Goal: Transaction & Acquisition: Purchase product/service

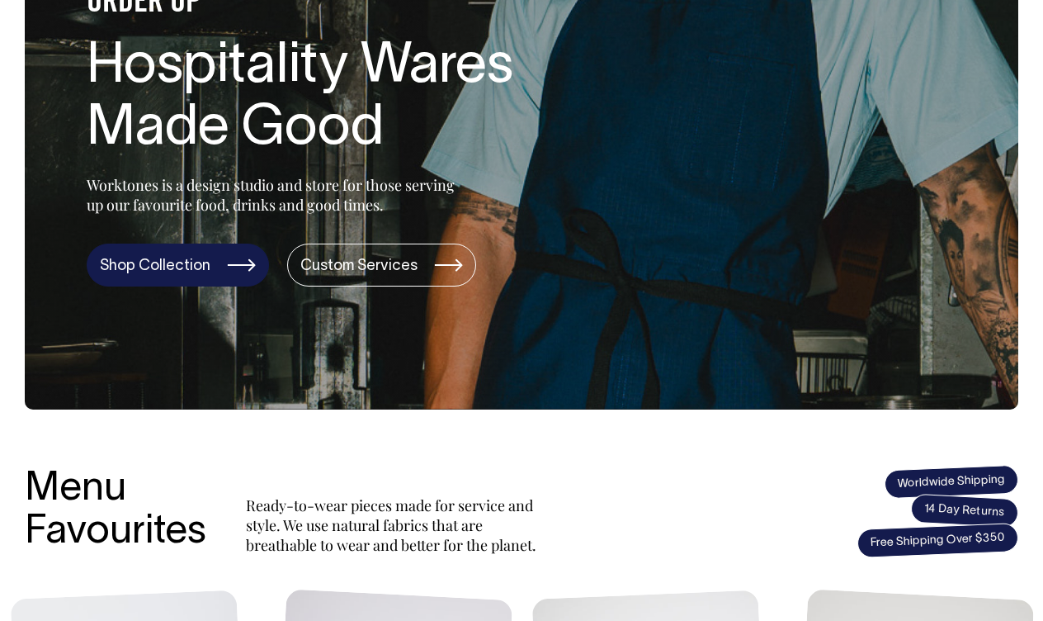
scroll to position [264, 0]
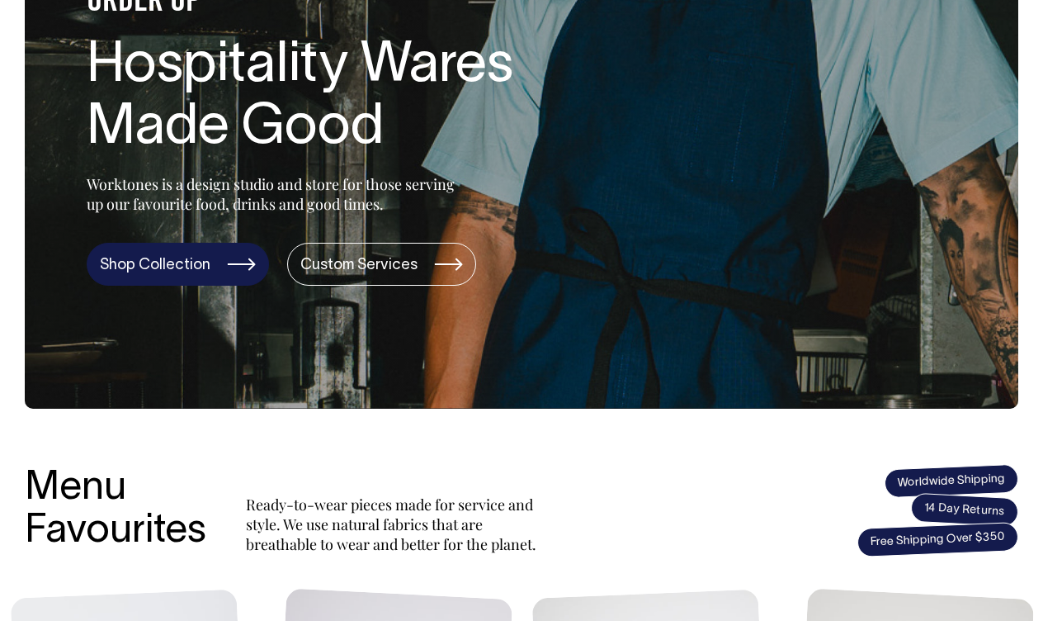
click at [228, 273] on link "Shop Collection" at bounding box center [178, 264] width 182 height 43
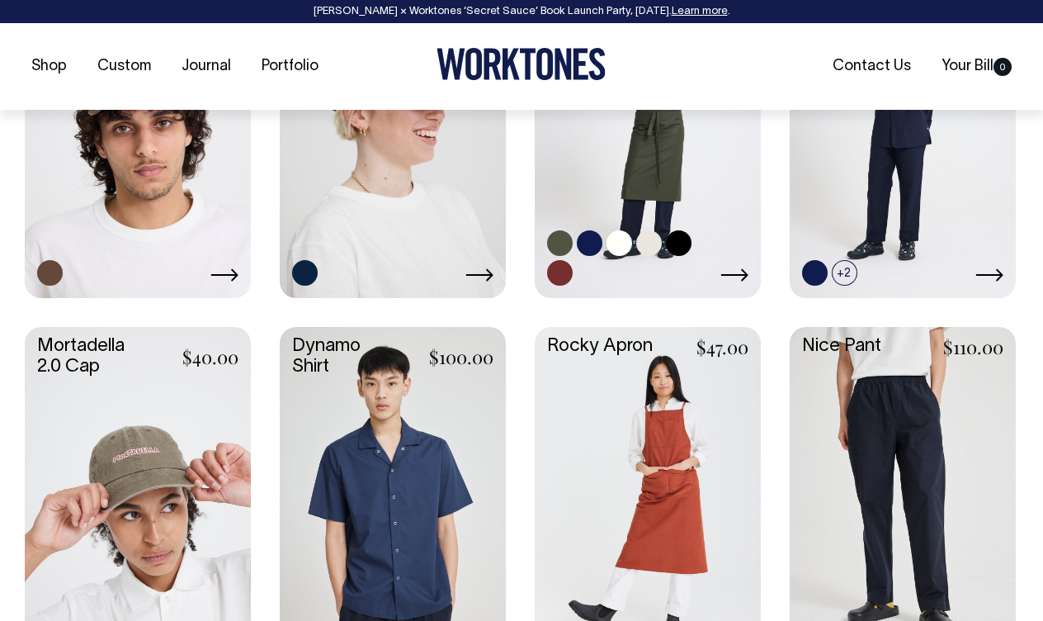
scroll to position [1367, 0]
click at [589, 233] on link at bounding box center [590, 242] width 26 height 26
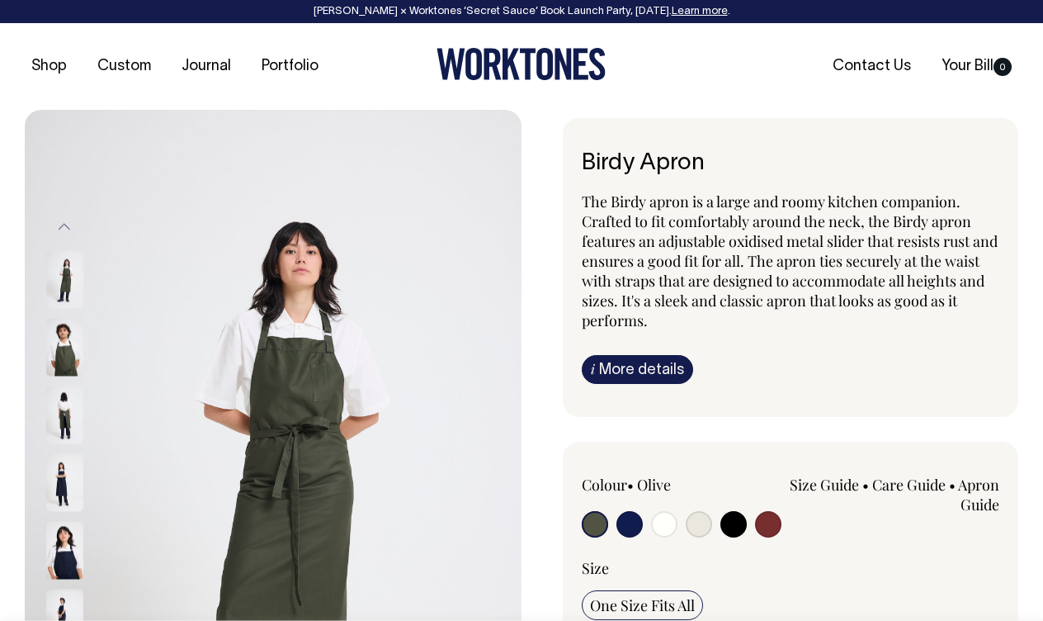
radio input "true"
select select "Dark Navy"
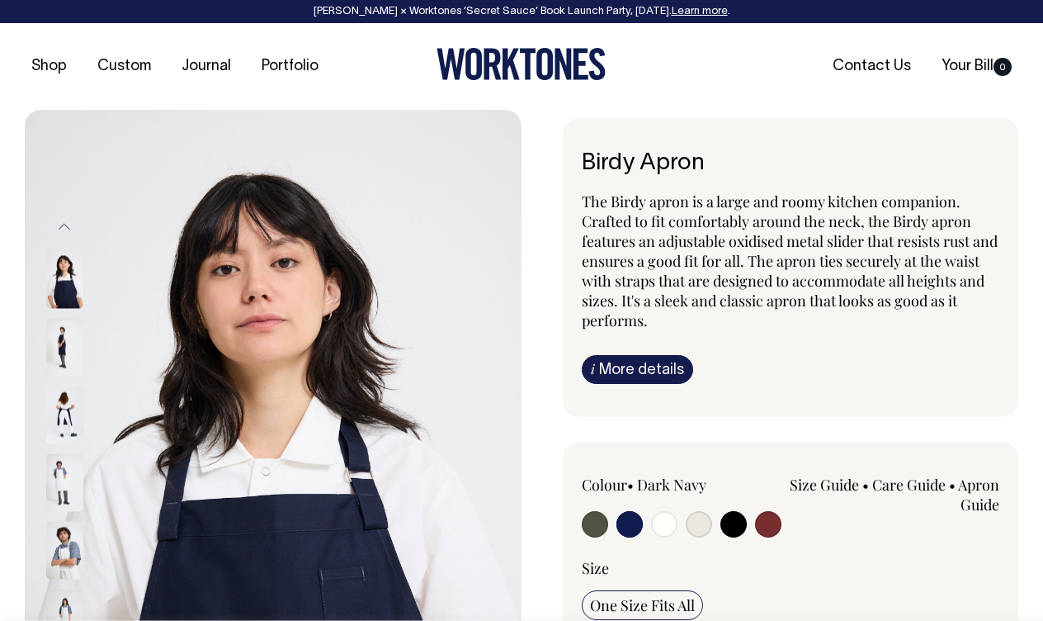
click at [666, 526] on input "radio" at bounding box center [664, 524] width 26 height 26
radio input "true"
select select "Off-White"
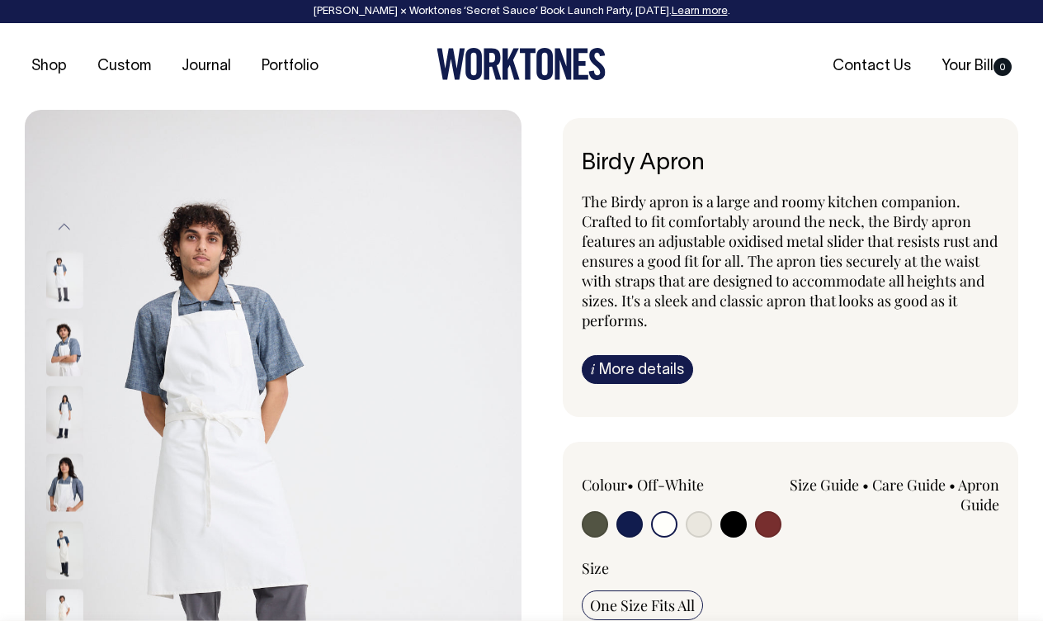
click at [690, 527] on input "radio" at bounding box center [699, 524] width 26 height 26
radio input "true"
select select "Natural"
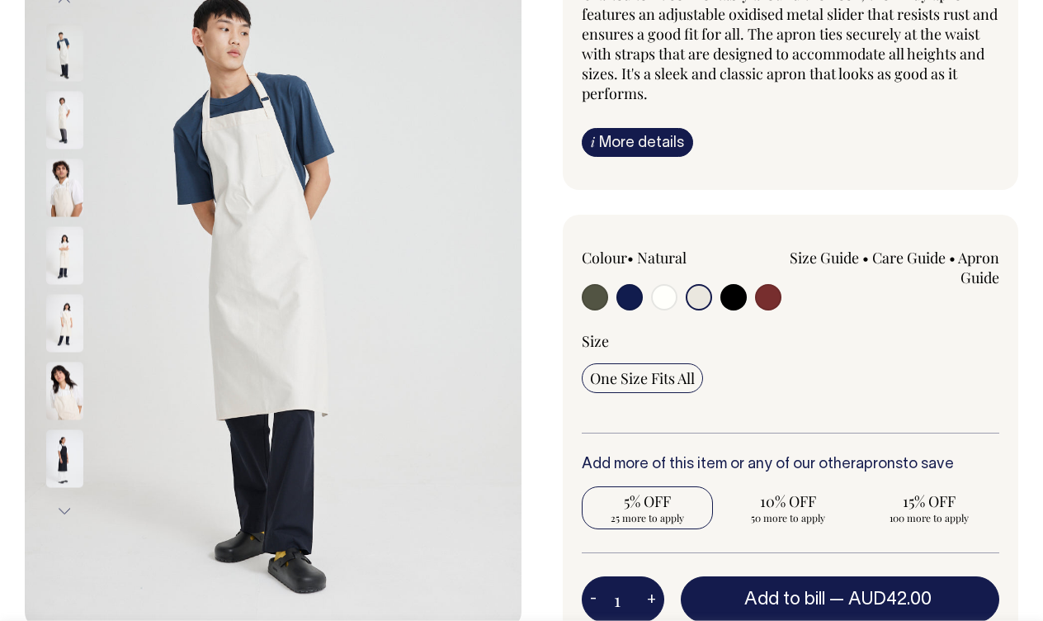
scroll to position [228, 0]
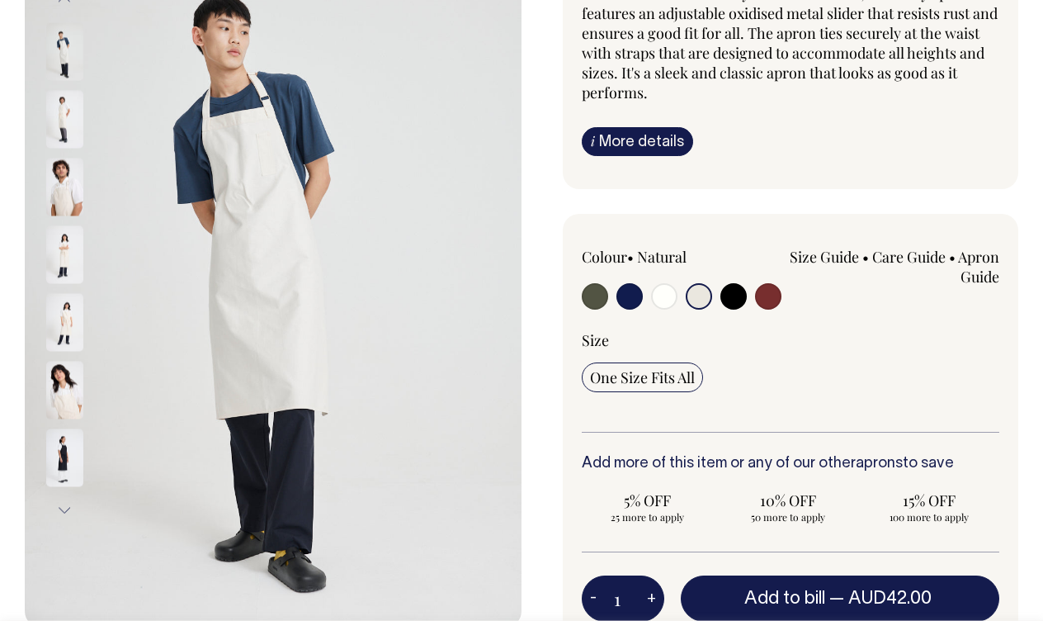
click at [632, 298] on input "radio" at bounding box center [630, 296] width 26 height 26
radio input "true"
select select "Dark Navy"
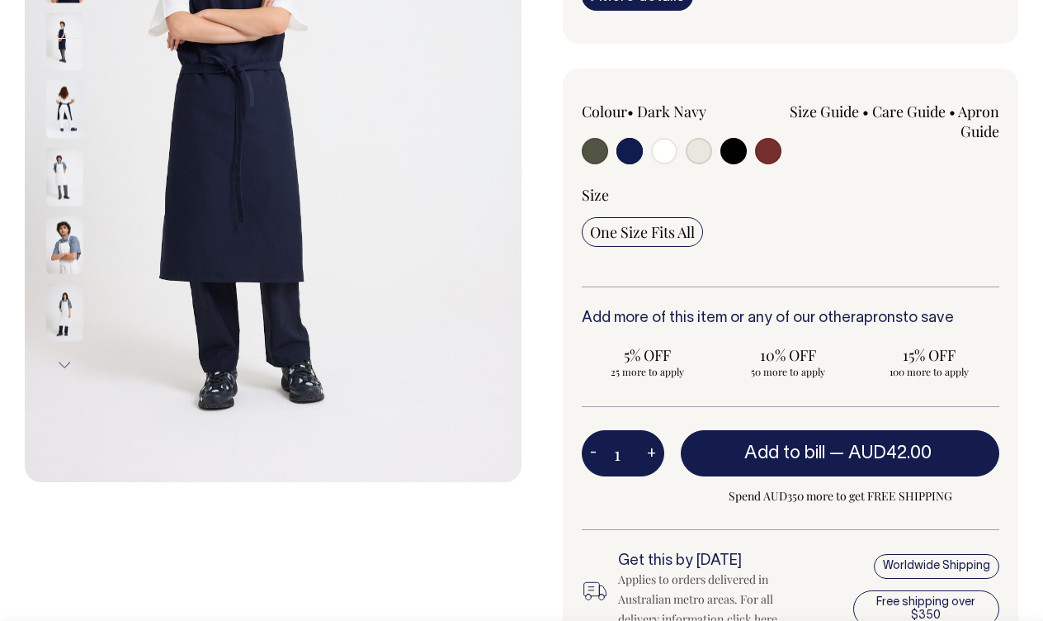
scroll to position [372, 0]
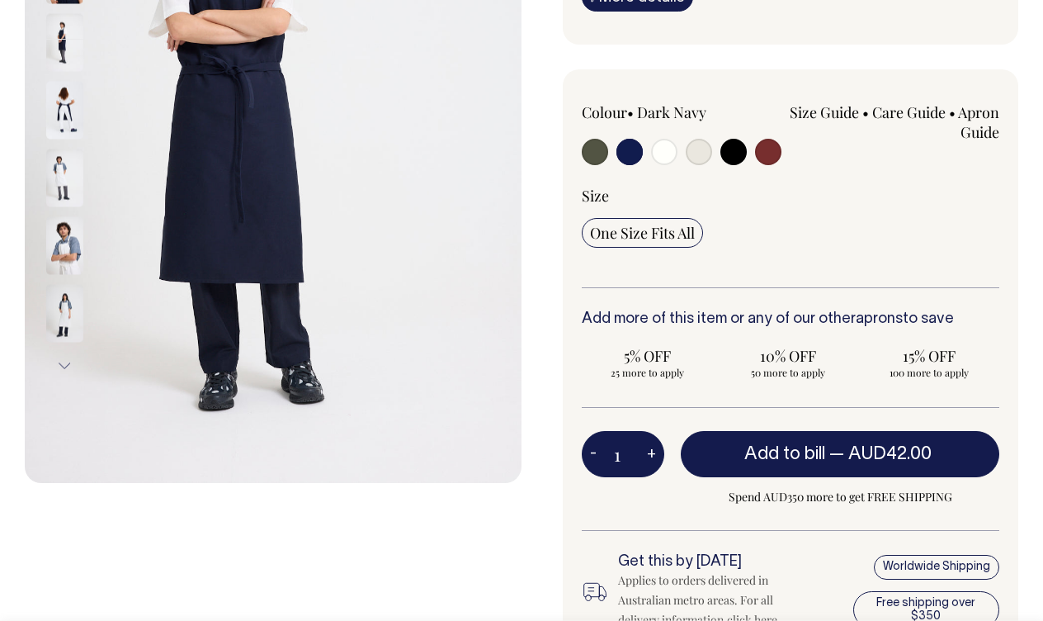
click at [655, 448] on button "+" at bounding box center [652, 453] width 26 height 33
type input "2"
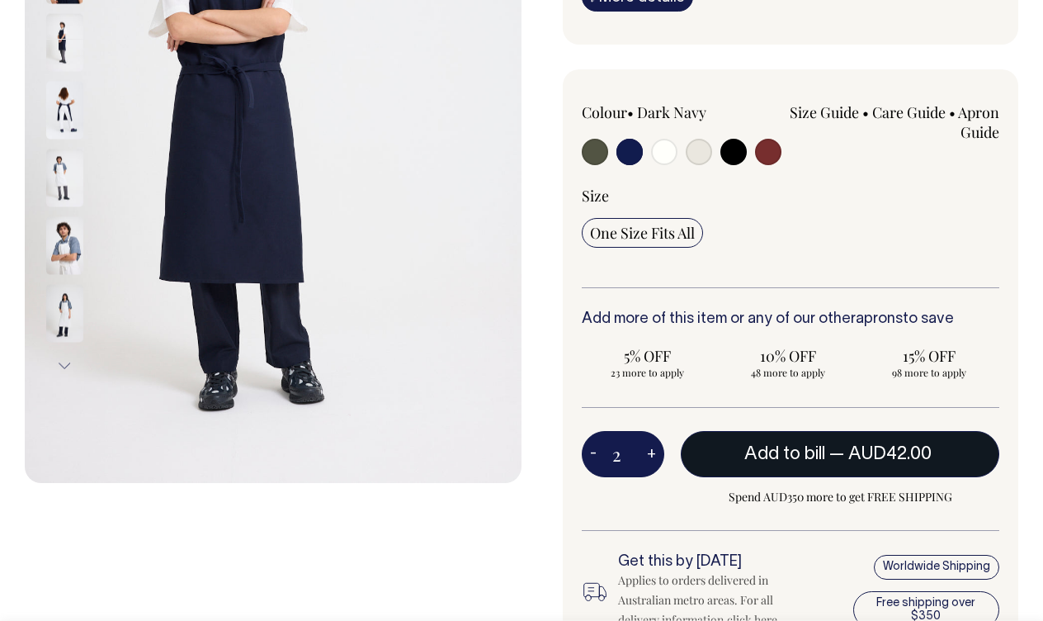
click at [802, 456] on span "Add to bill" at bounding box center [785, 454] width 81 height 17
type input "1"
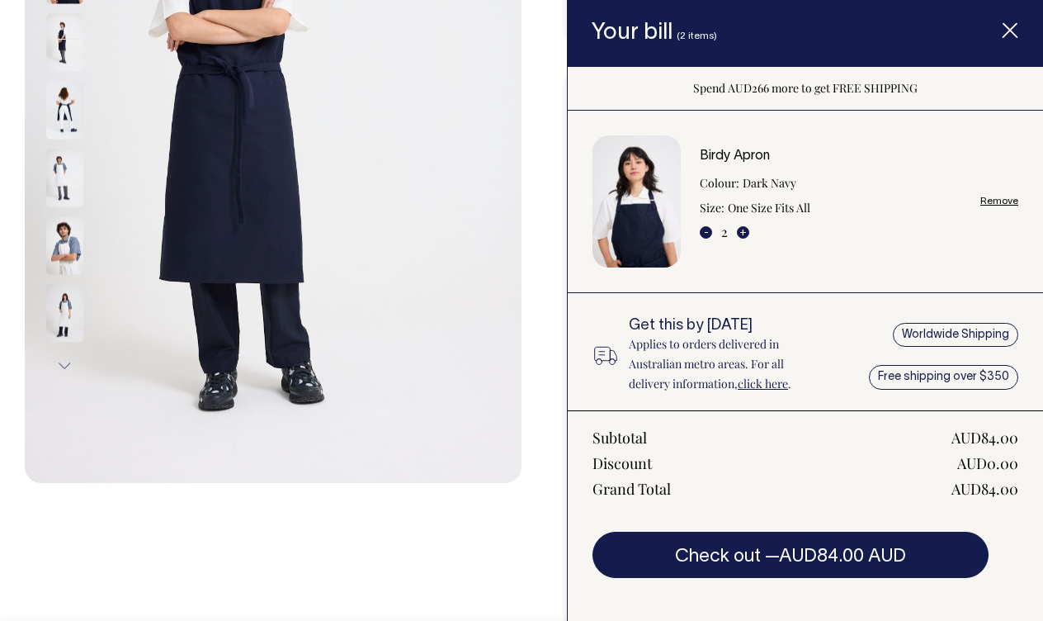
click at [1012, 21] on span "Item added to your cart" at bounding box center [1010, 33] width 66 height 70
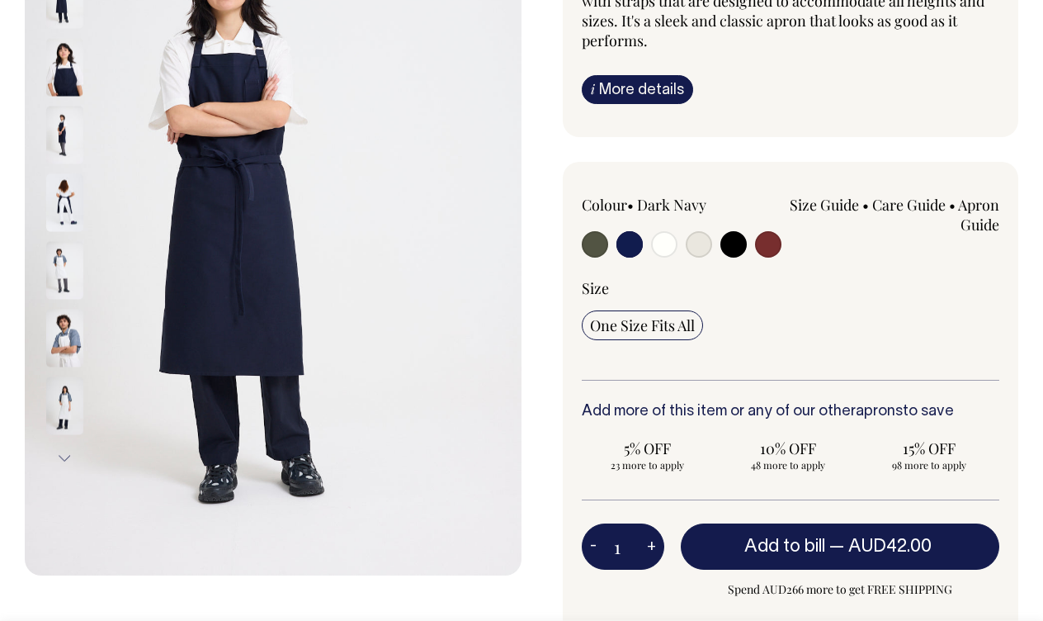
scroll to position [278, 0]
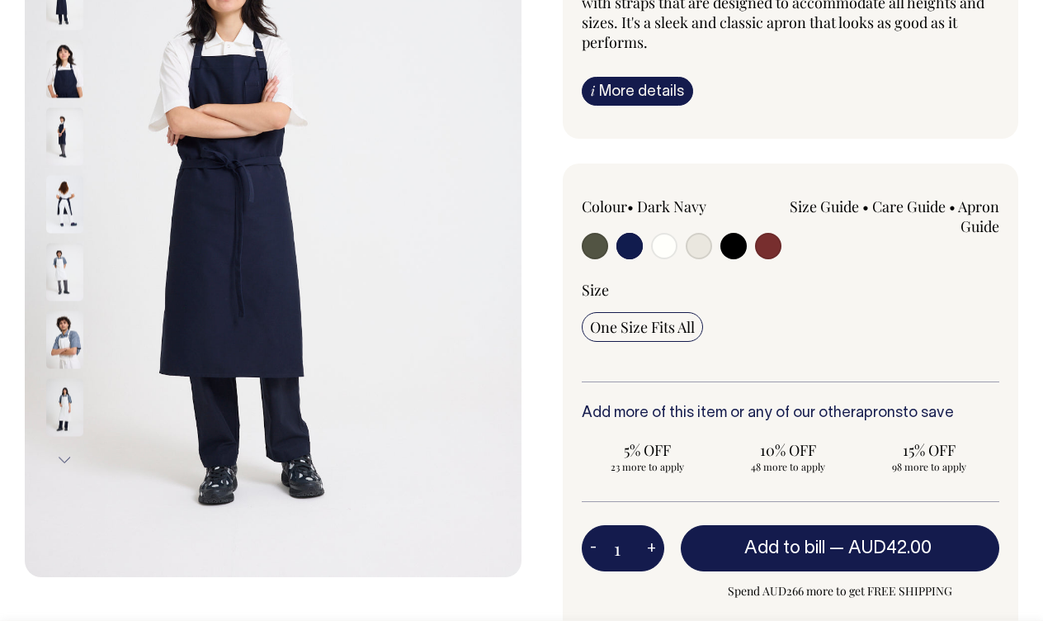
click at [659, 237] on input "radio" at bounding box center [664, 246] width 26 height 26
radio input "true"
select select "Off-White"
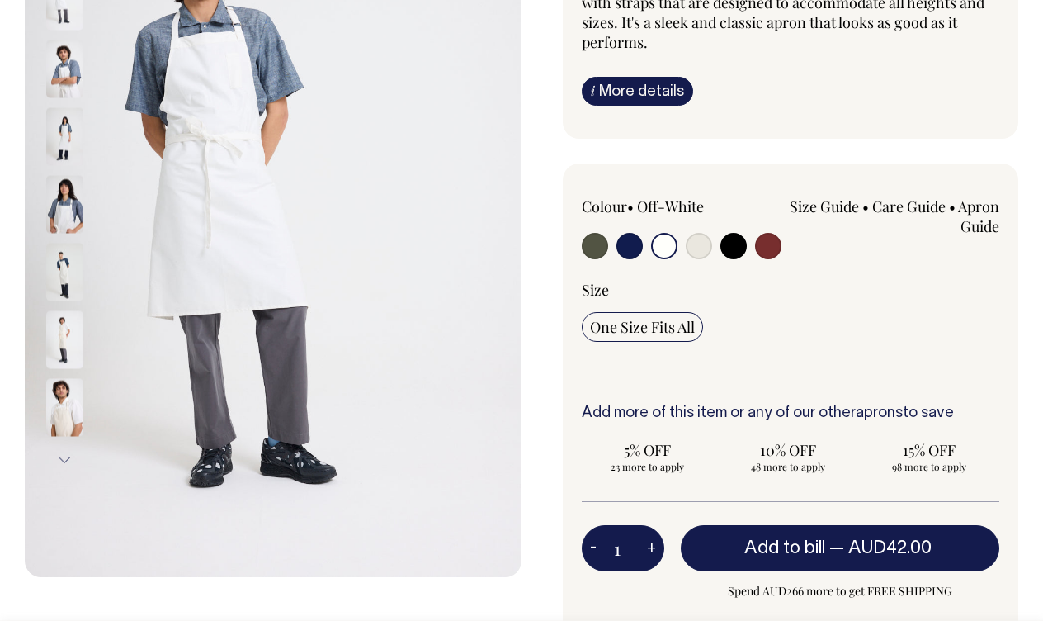
click at [655, 545] on button "+" at bounding box center [652, 548] width 26 height 33
type input "2"
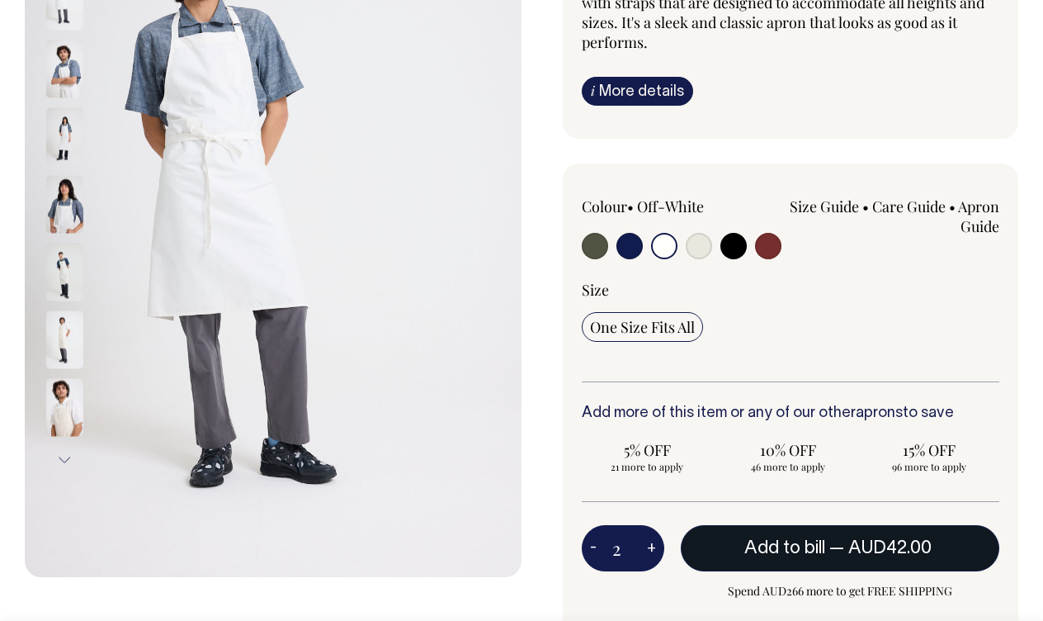
click at [831, 546] on span "— AUD42.00" at bounding box center [883, 548] width 106 height 17
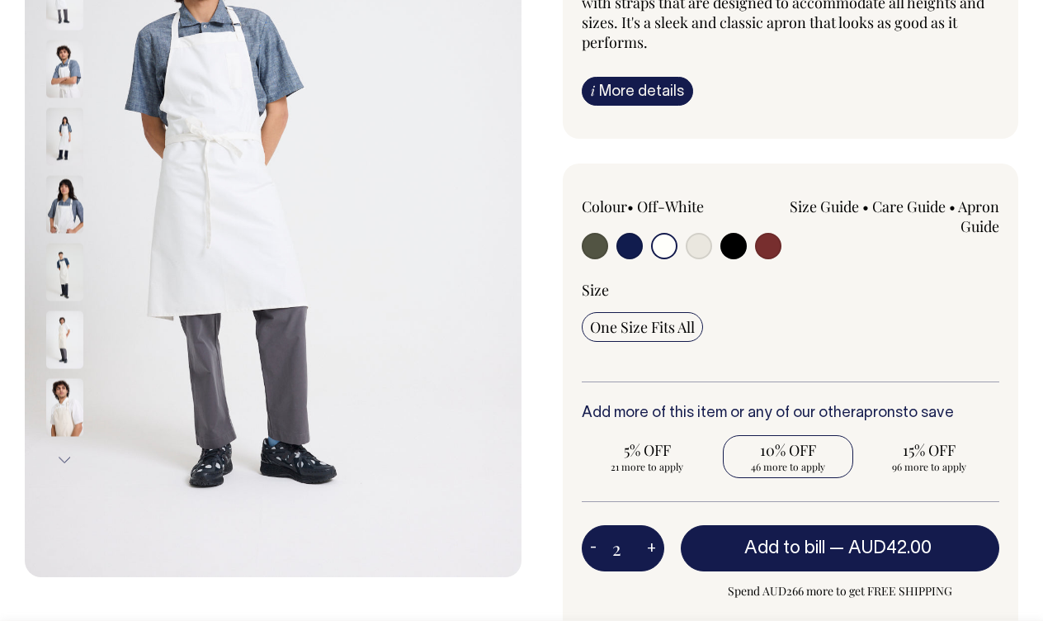
type input "1"
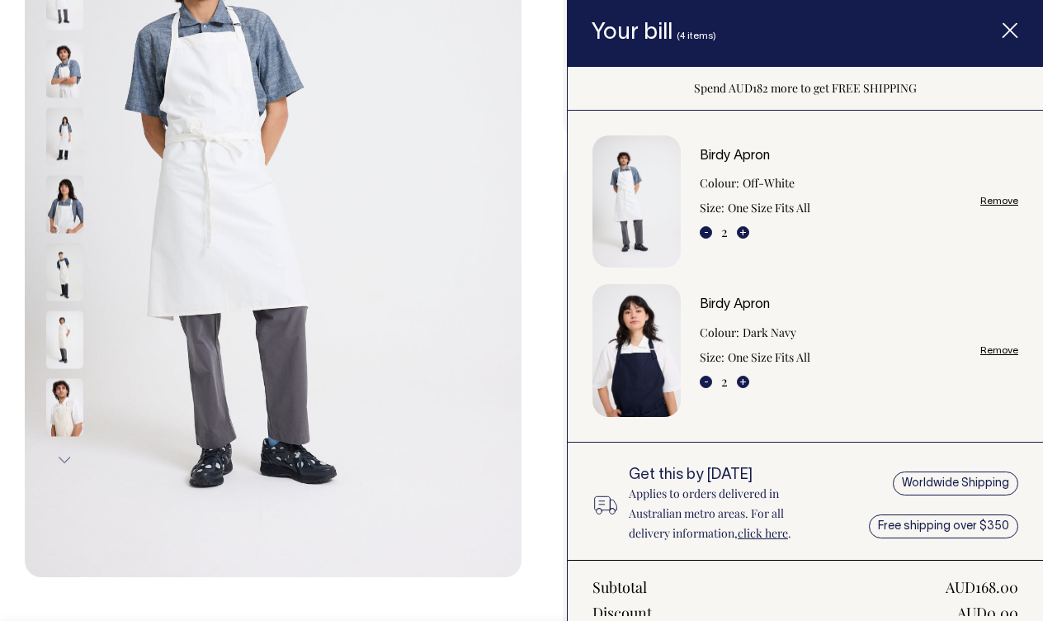
click at [1010, 24] on icon "Item added to your cart" at bounding box center [1010, 31] width 17 height 17
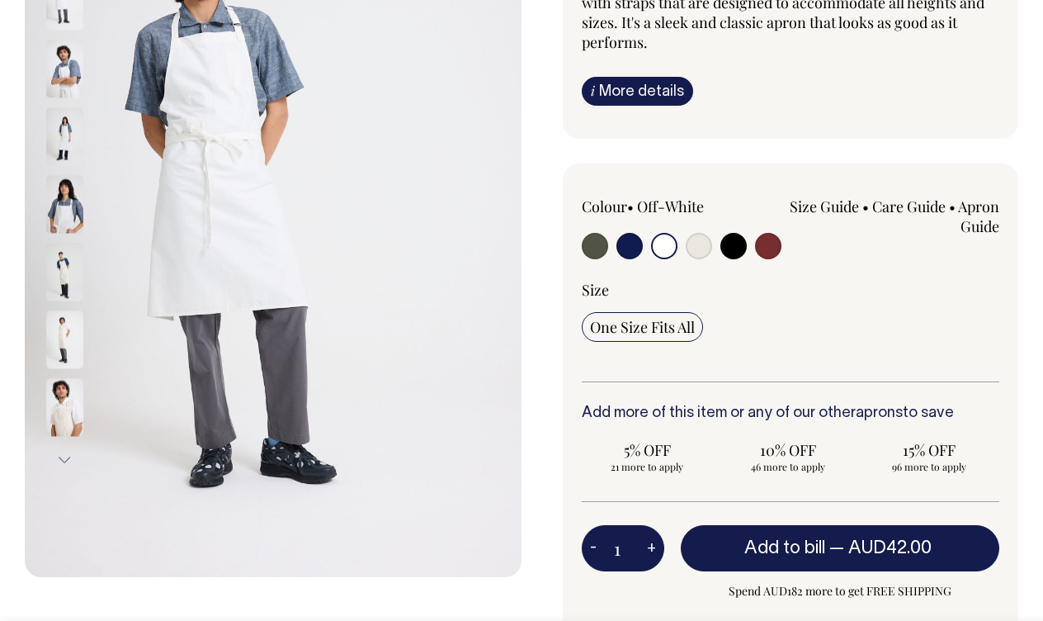
click at [698, 244] on input "radio" at bounding box center [699, 246] width 26 height 26
radio input "true"
select select "Natural"
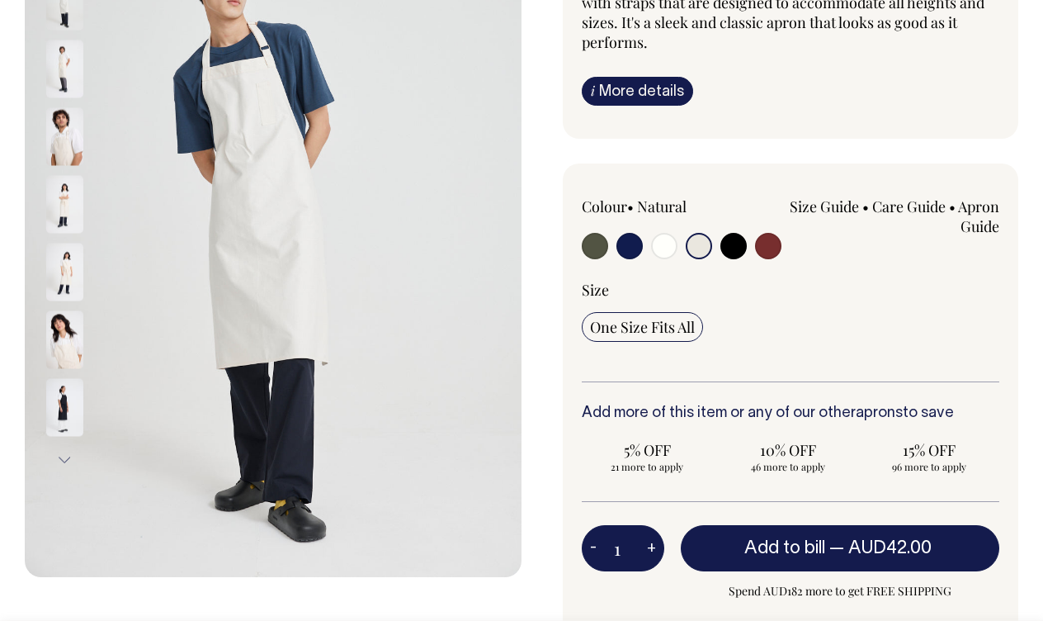
click at [634, 245] on input "radio" at bounding box center [630, 246] width 26 height 26
radio input "true"
select select "Dark Navy"
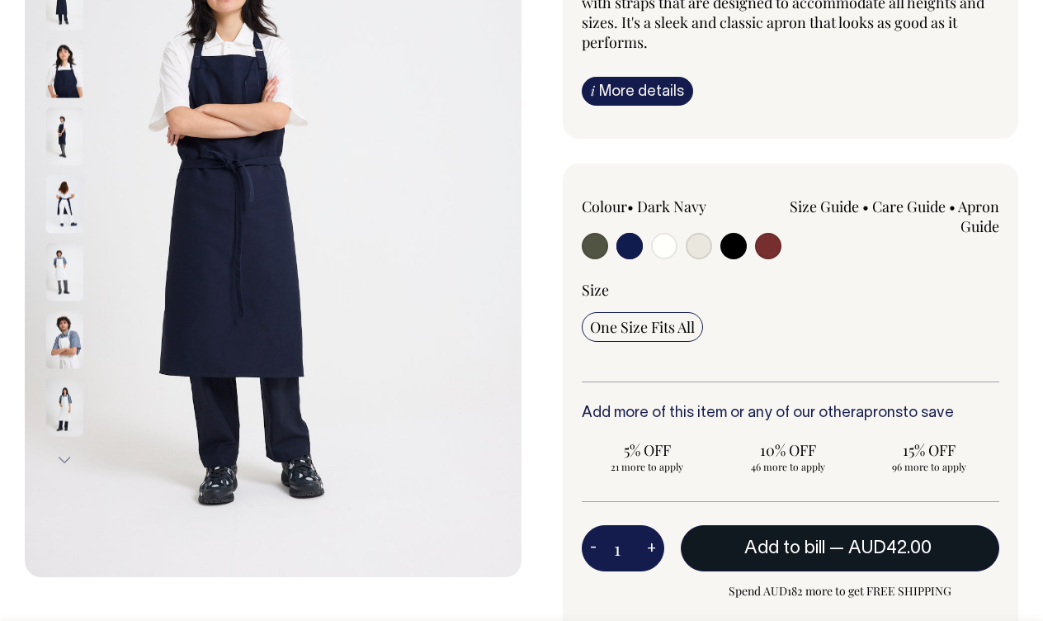
click at [845, 548] on span "— AUD42.00" at bounding box center [883, 548] width 106 height 17
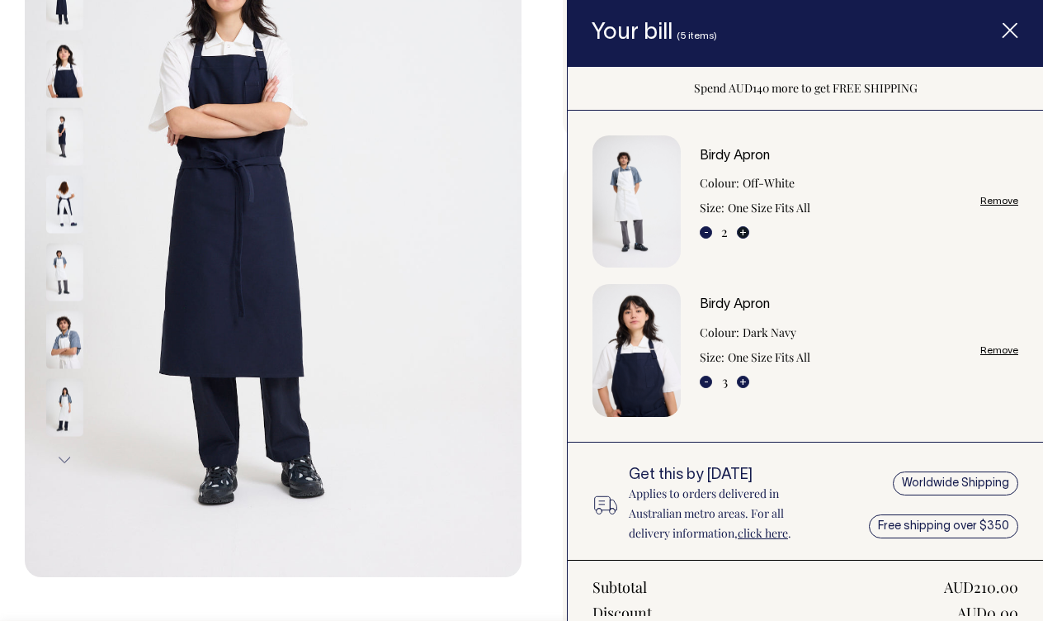
click at [748, 232] on button "+" at bounding box center [743, 232] width 12 height 12
type input "3"
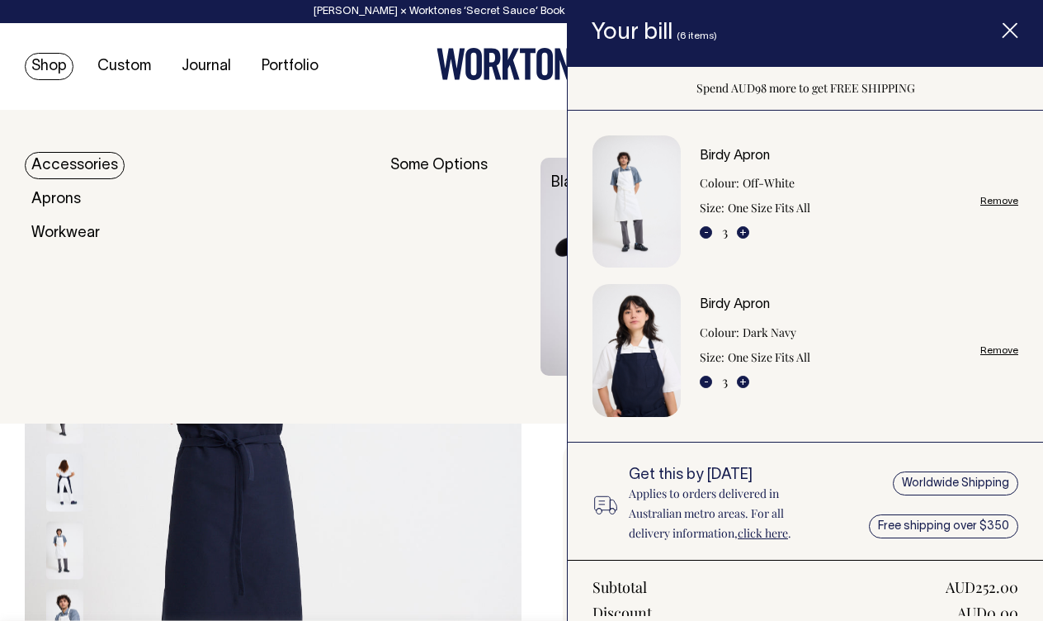
click at [44, 64] on link "Shop" at bounding box center [49, 66] width 49 height 27
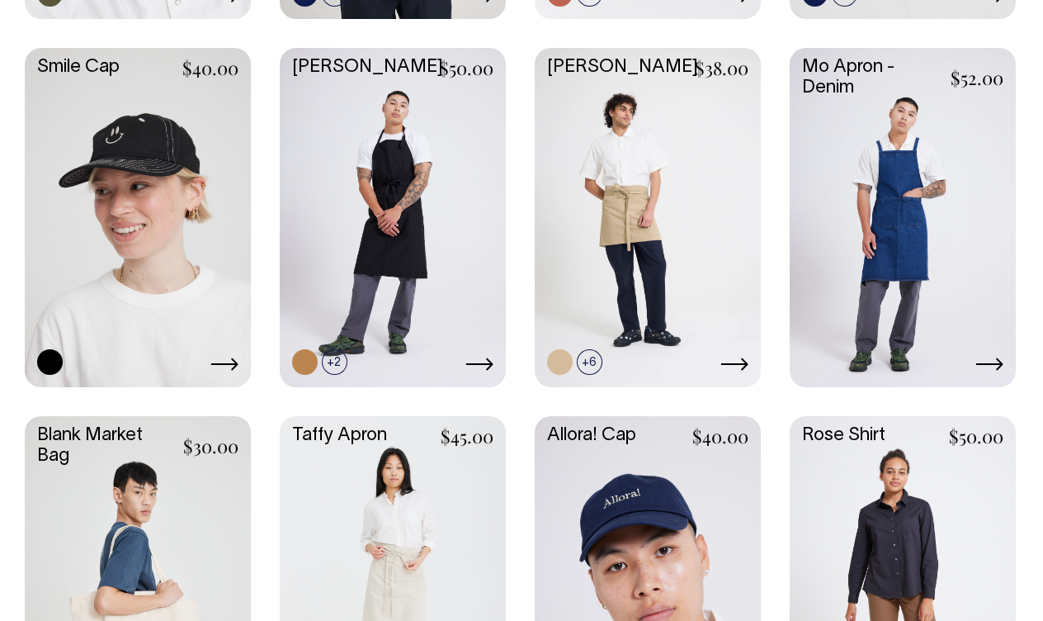
scroll to position [2012, 0]
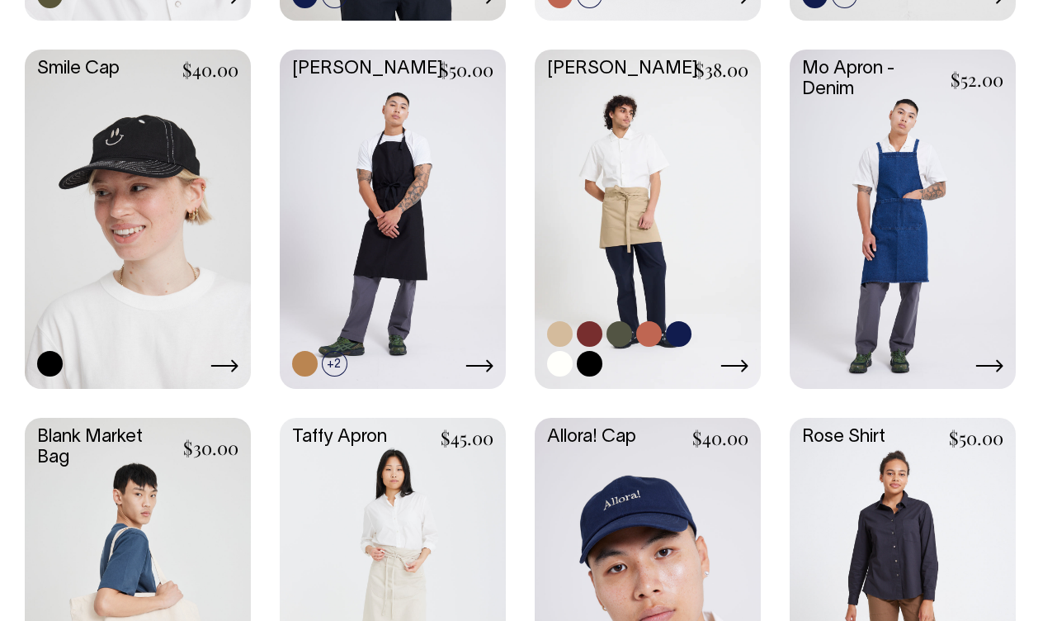
click at [594, 238] on link at bounding box center [648, 218] width 226 height 336
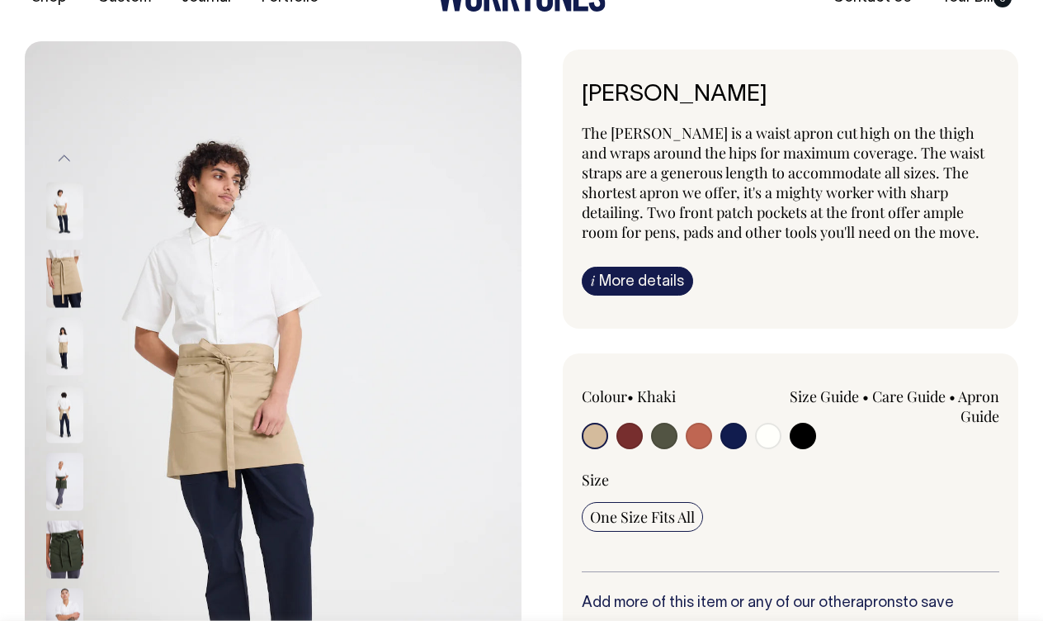
scroll to position [69, 0]
click at [766, 440] on input "radio" at bounding box center [768, 435] width 26 height 26
radio input "true"
select select "Off-White"
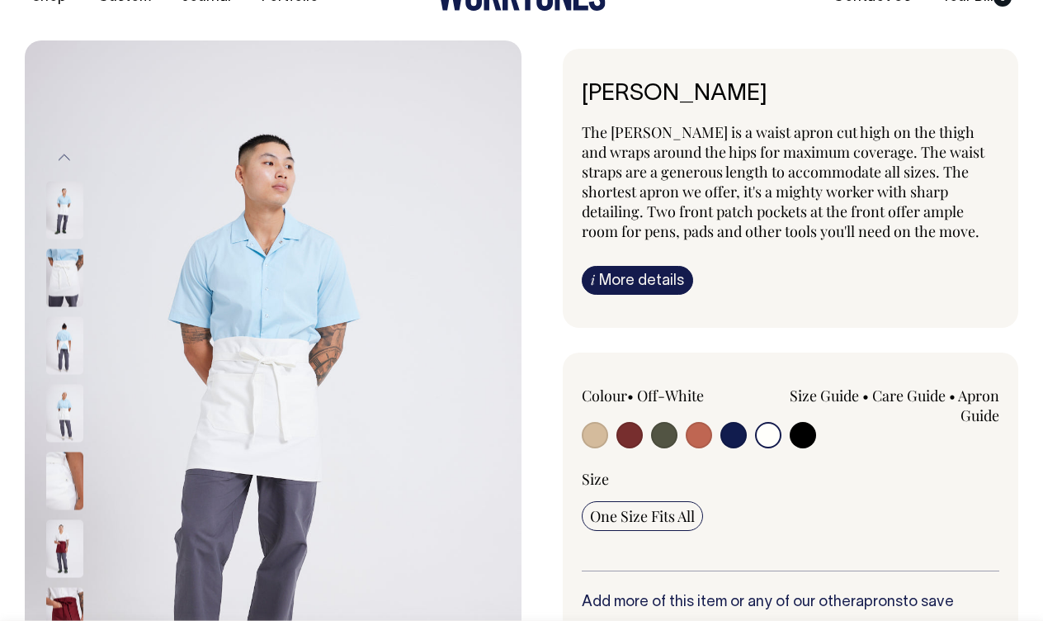
click at [733, 437] on input "radio" at bounding box center [734, 435] width 26 height 26
radio input "true"
select select "Dark Navy"
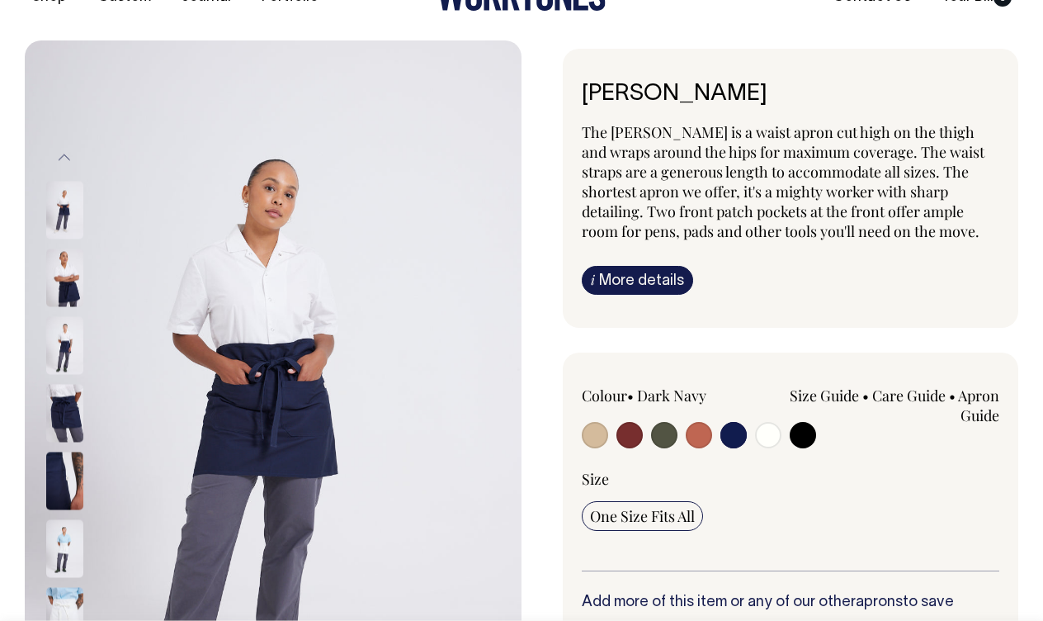
click at [590, 433] on input "radio" at bounding box center [595, 435] width 26 height 26
radio input "true"
select select "Khaki"
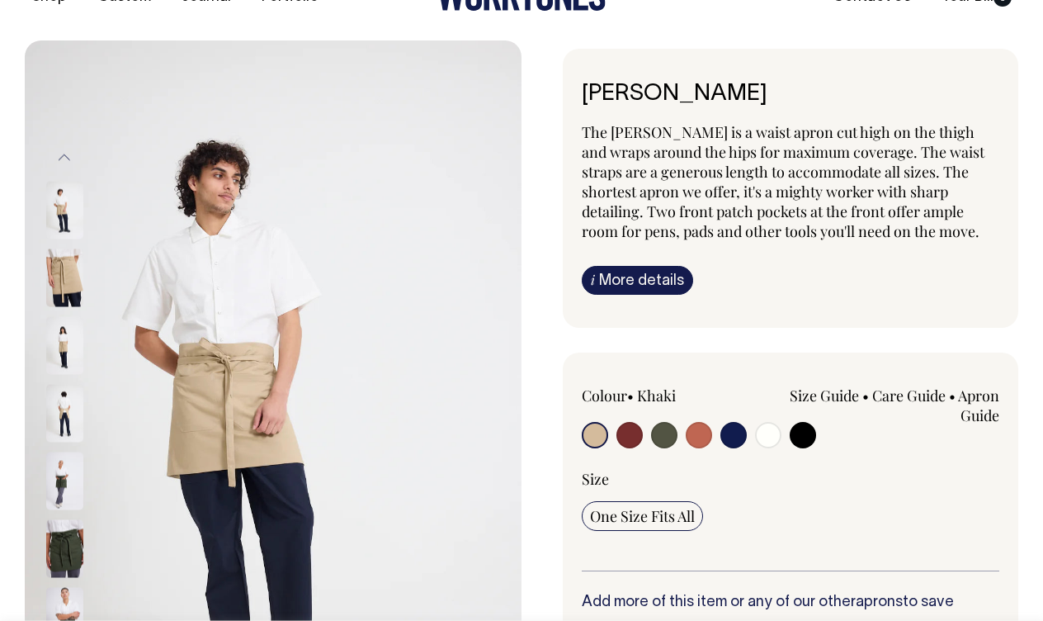
click at [626, 439] on input "radio" at bounding box center [630, 435] width 26 height 26
radio input "true"
select select "Burgundy"
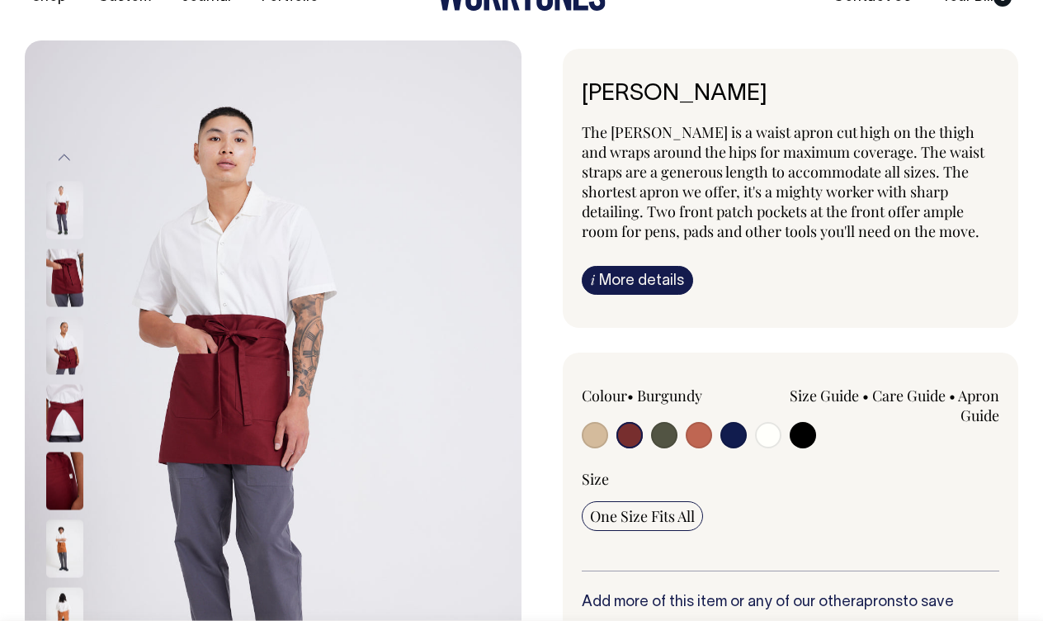
click at [597, 434] on input "radio" at bounding box center [595, 435] width 26 height 26
radio input "true"
select select "Khaki"
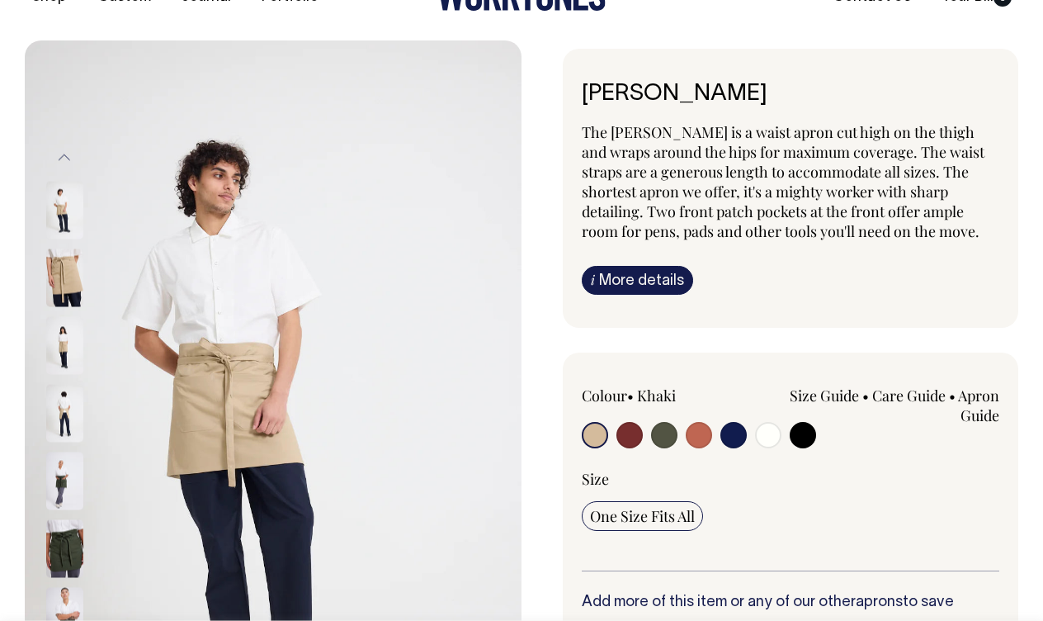
click at [627, 438] on input "radio" at bounding box center [630, 435] width 26 height 26
radio input "true"
select select "Burgundy"
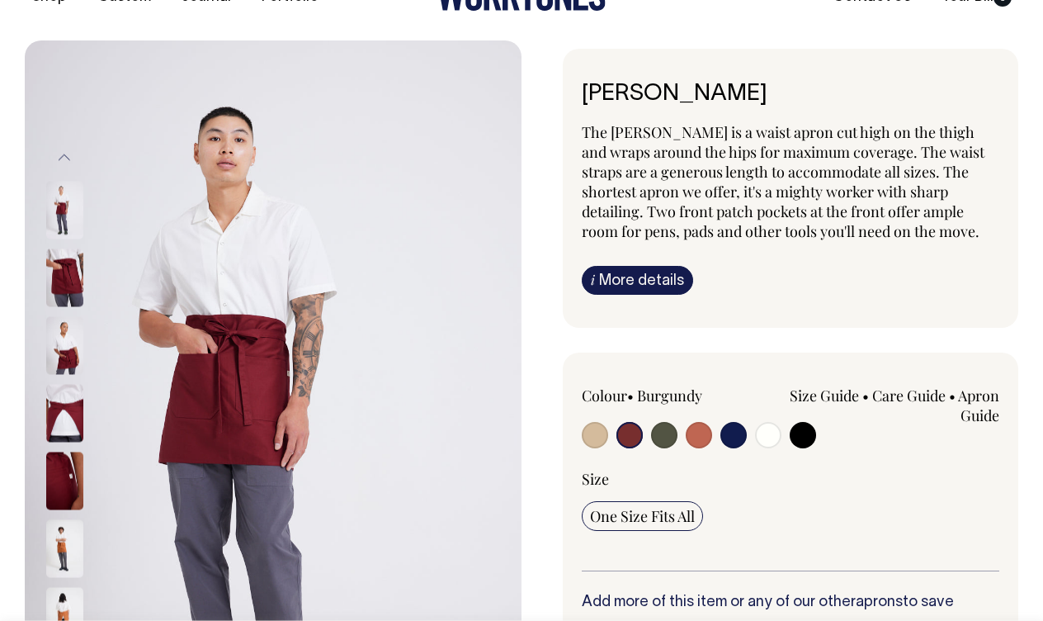
click at [735, 433] on input "radio" at bounding box center [734, 435] width 26 height 26
radio input "true"
select select "Dark Navy"
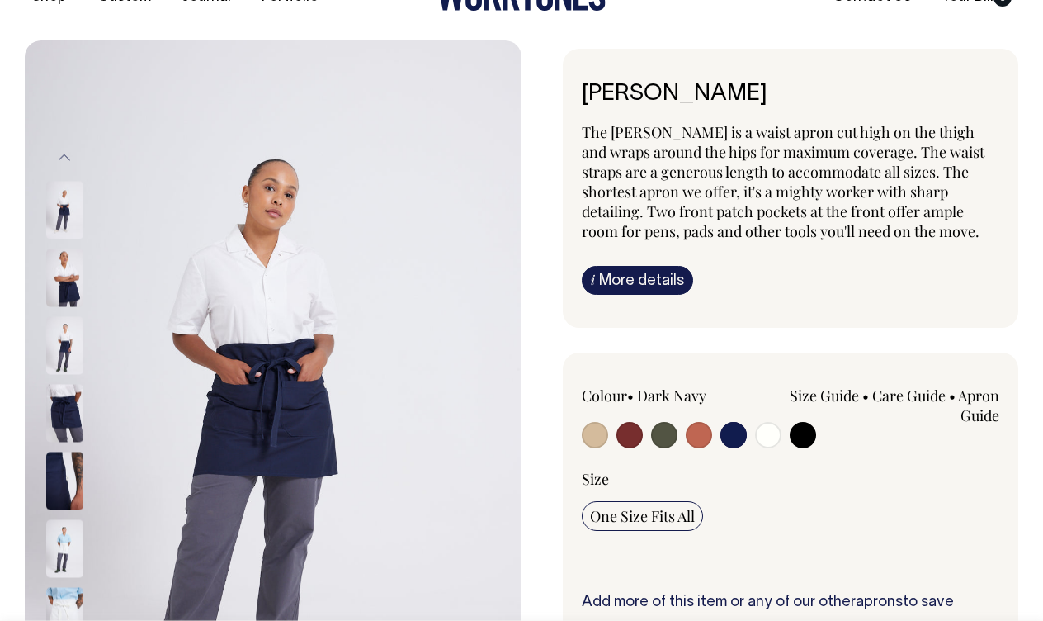
click at [772, 447] on label at bounding box center [768, 437] width 26 height 31
click at [772, 447] on input "radio" at bounding box center [768, 435] width 26 height 26
radio input "true"
select select "Off-White"
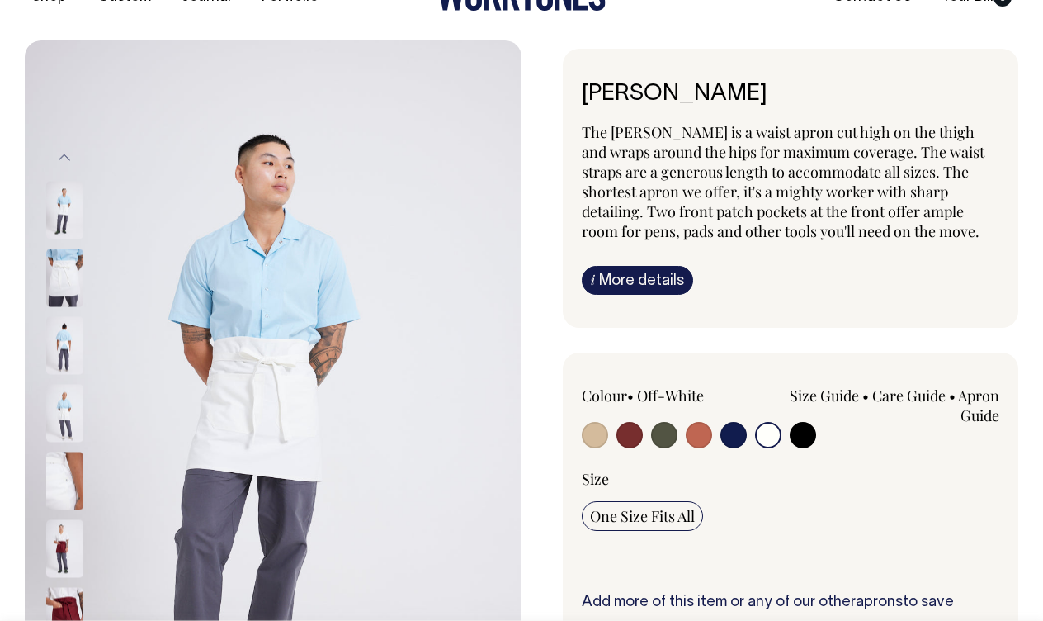
click at [598, 436] on input "radio" at bounding box center [595, 435] width 26 height 26
radio input "true"
select select "Khaki"
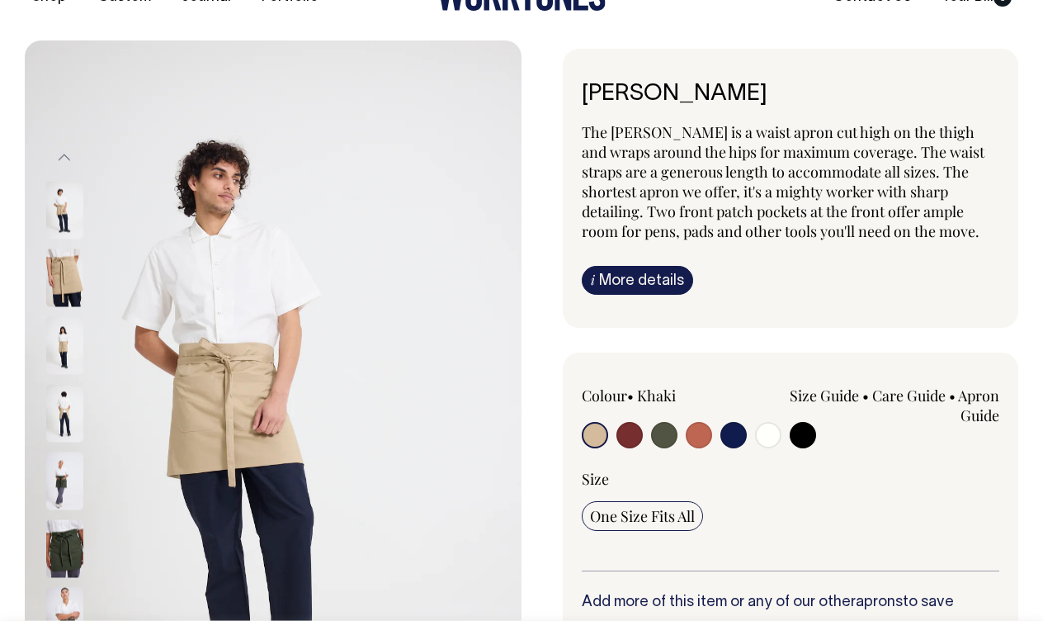
click at [622, 435] on input "radio" at bounding box center [630, 435] width 26 height 26
radio input "true"
select select "Burgundy"
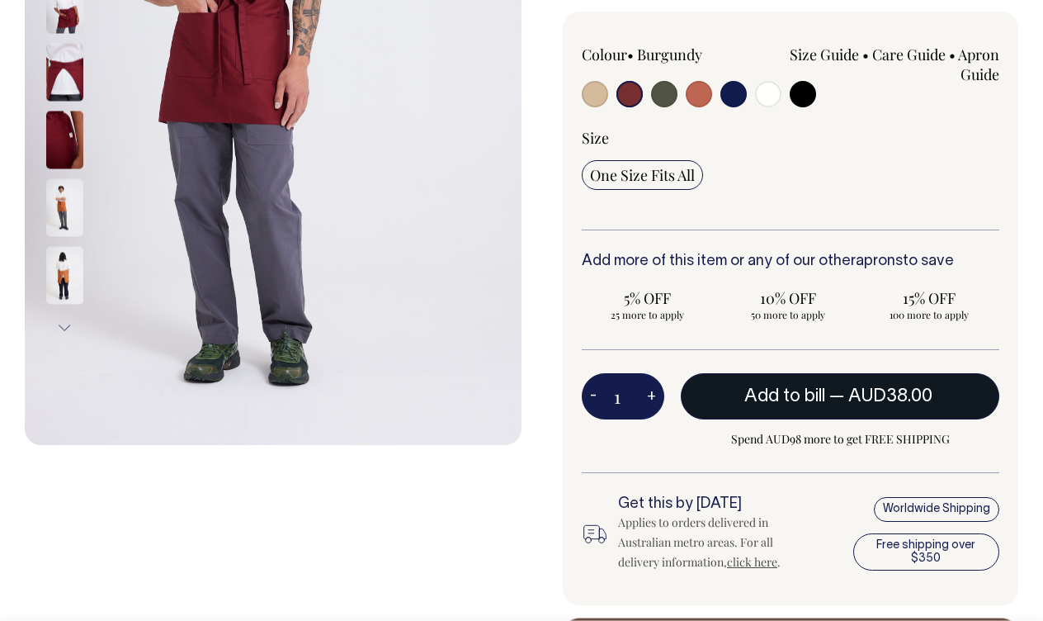
click at [763, 390] on span "Add to bill" at bounding box center [785, 396] width 81 height 17
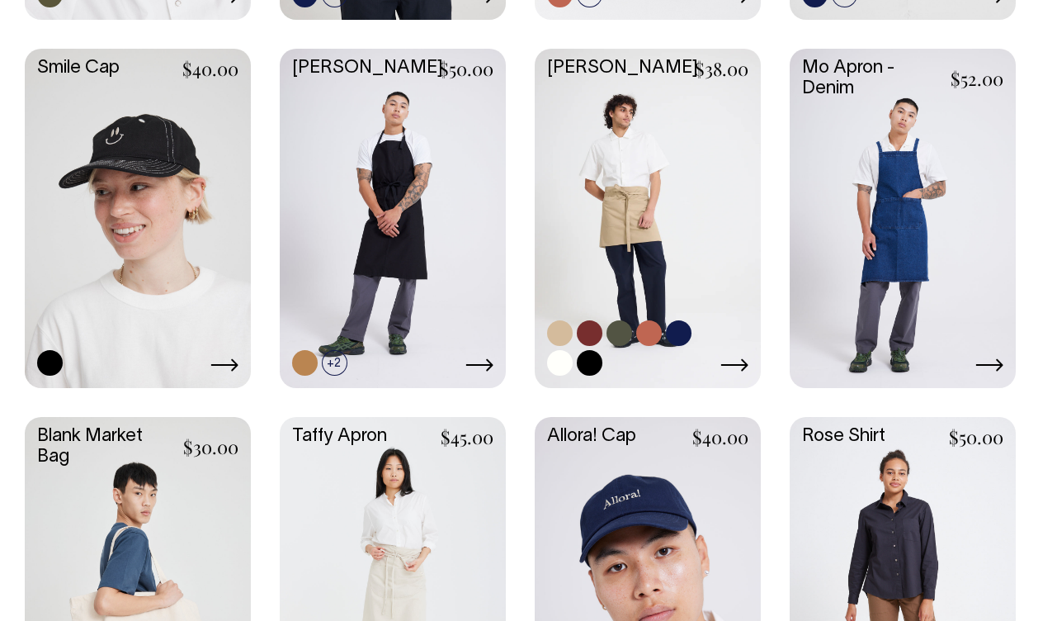
scroll to position [2011, 0]
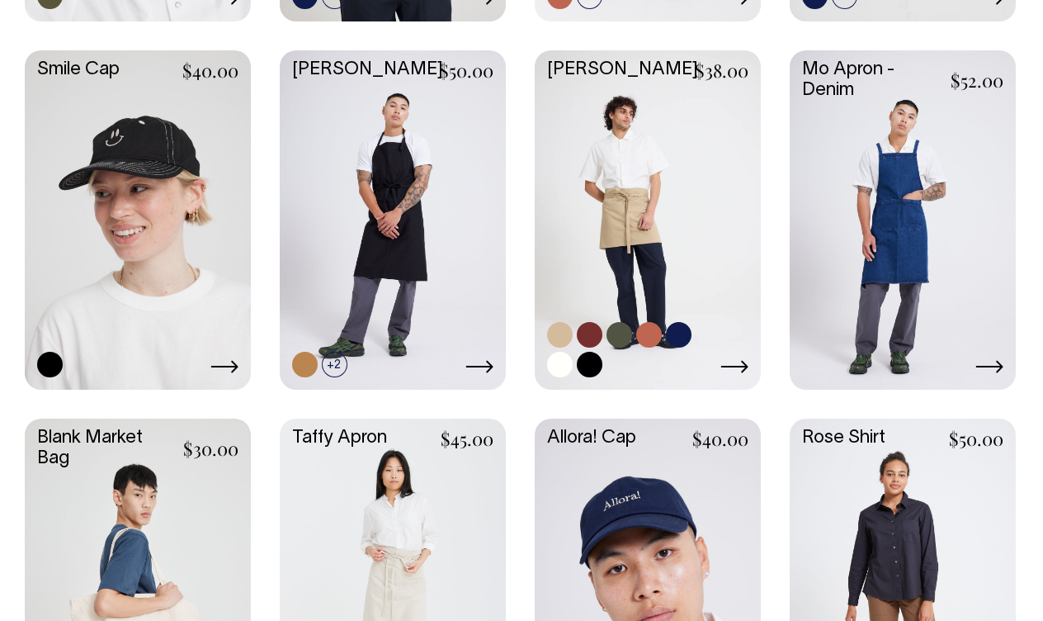
click at [646, 272] on link at bounding box center [648, 218] width 226 height 336
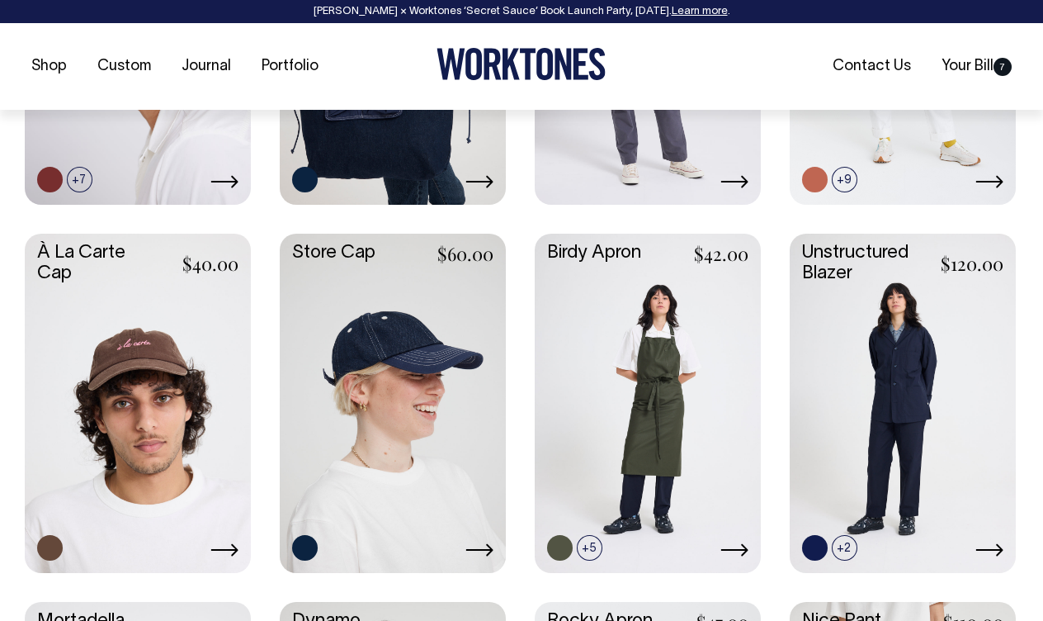
scroll to position [1092, 0]
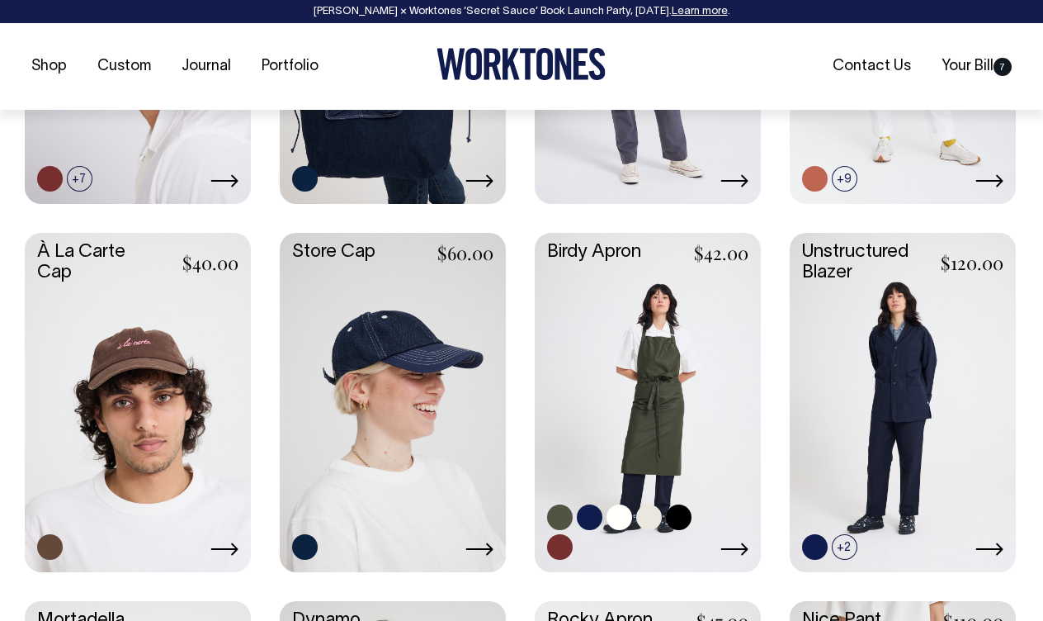
click at [697, 423] on link at bounding box center [648, 401] width 226 height 336
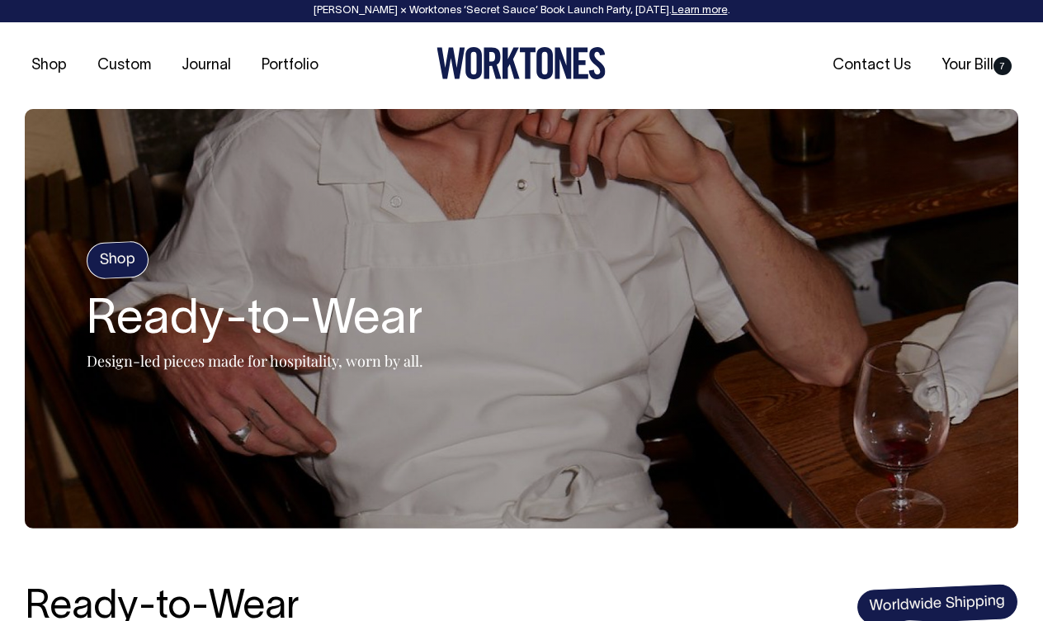
scroll to position [0, 0]
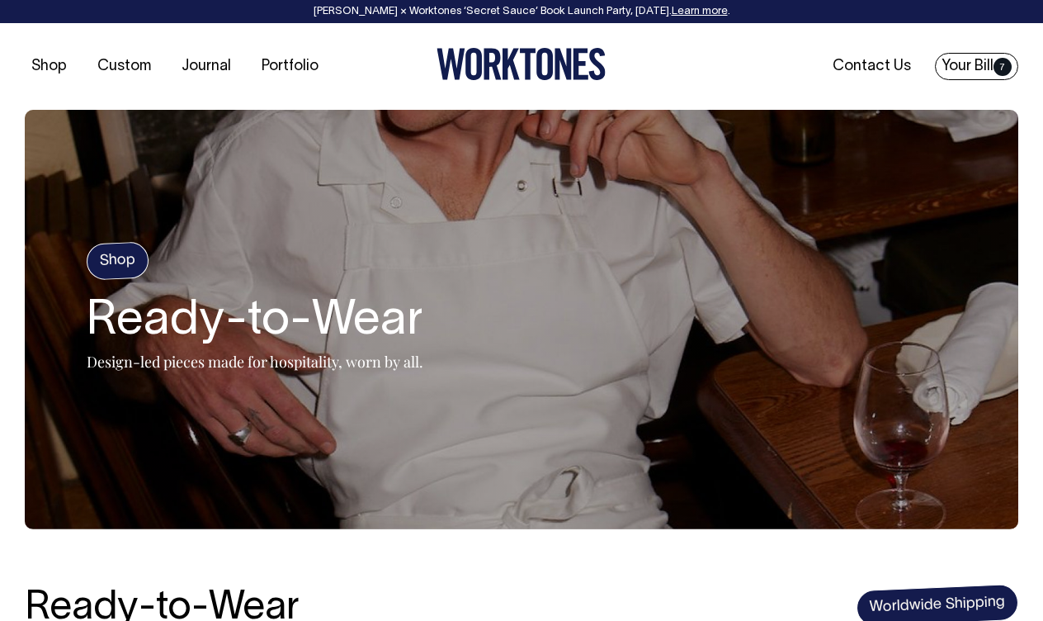
click at [959, 70] on link "Your Bill 7" at bounding box center [976, 66] width 83 height 27
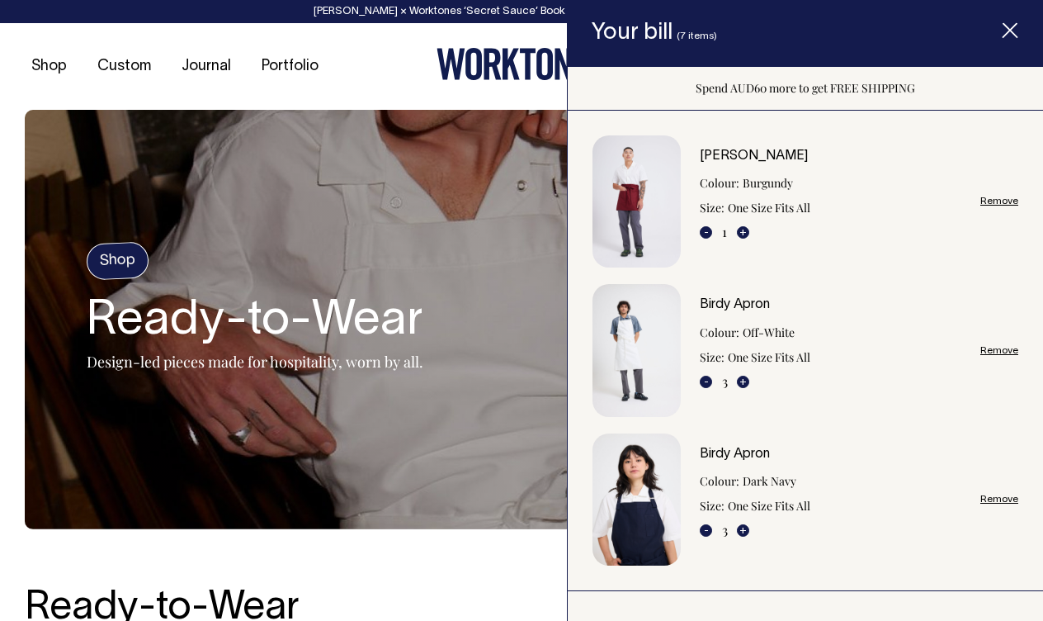
click at [395, 68] on div at bounding box center [521, 66] width 331 height 37
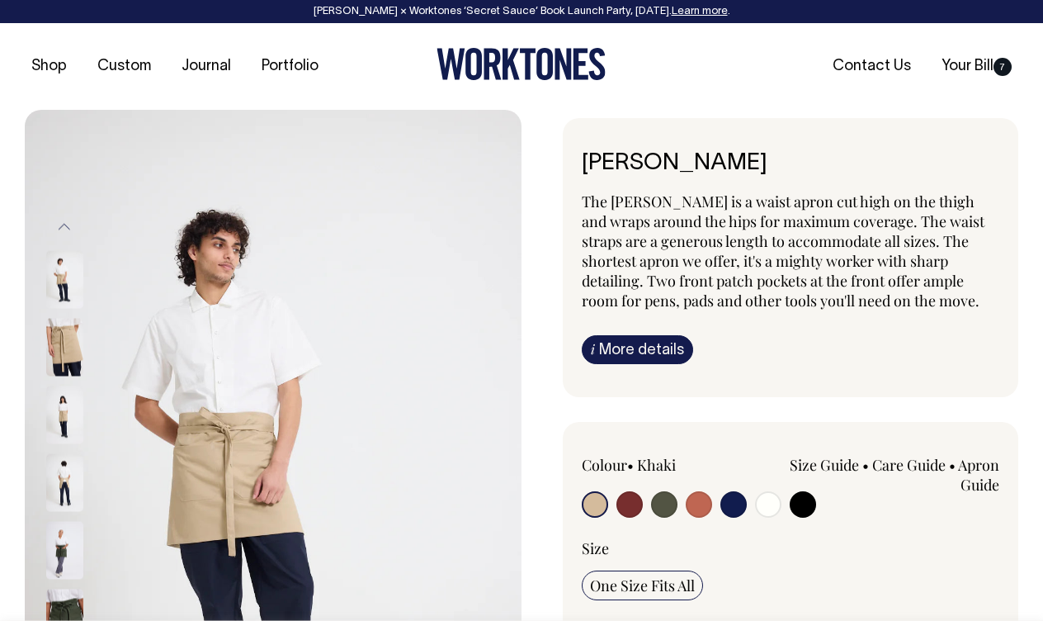
click at [732, 500] on input "radio" at bounding box center [734, 504] width 26 height 26
radio input "true"
select select "Dark Navy"
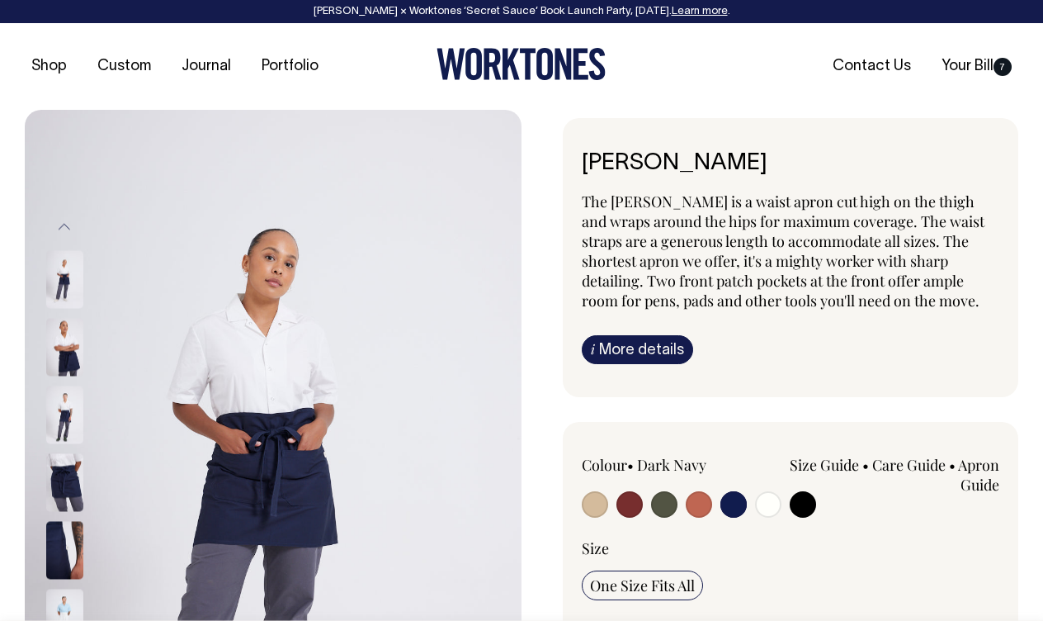
click at [594, 512] on input "radio" at bounding box center [595, 504] width 26 height 26
radio input "true"
select select "Khaki"
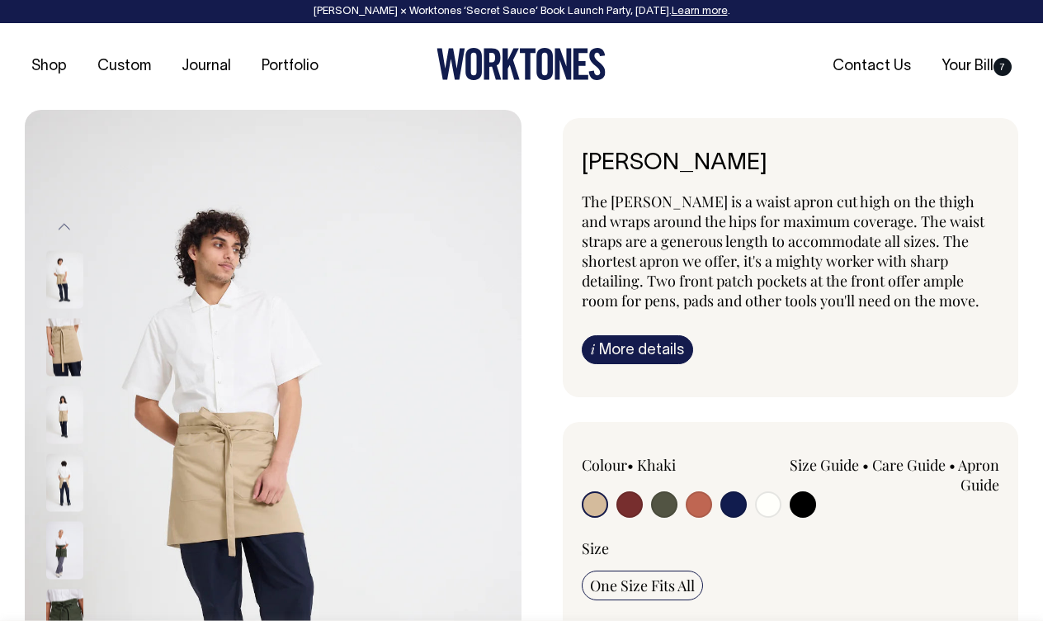
click at [627, 510] on input "radio" at bounding box center [630, 504] width 26 height 26
radio input "true"
select select "Burgundy"
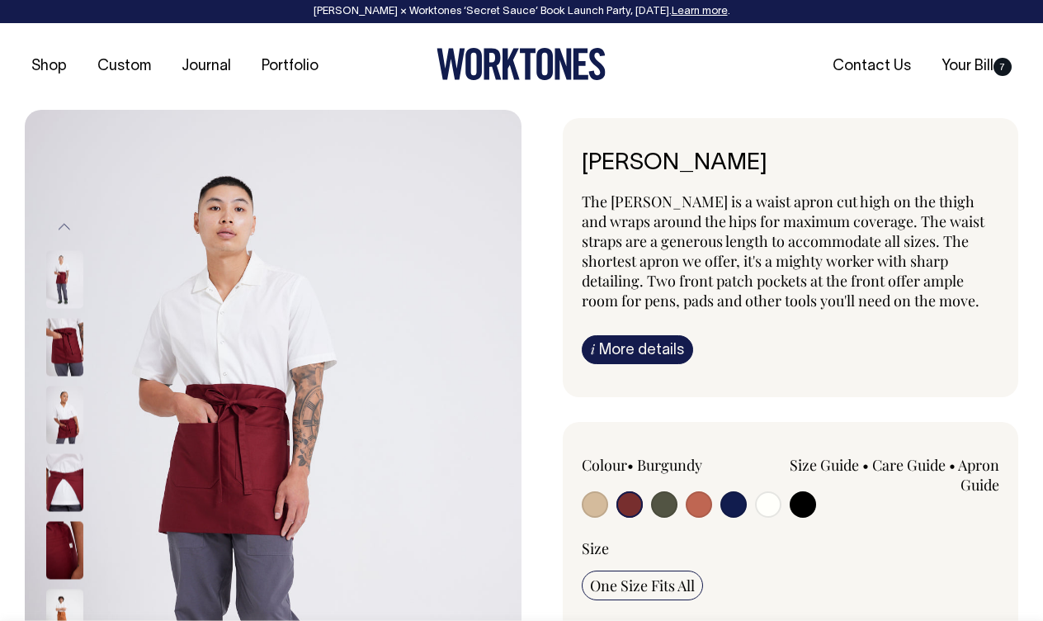
click at [599, 496] on input "radio" at bounding box center [595, 504] width 26 height 26
radio input "true"
select select "Khaki"
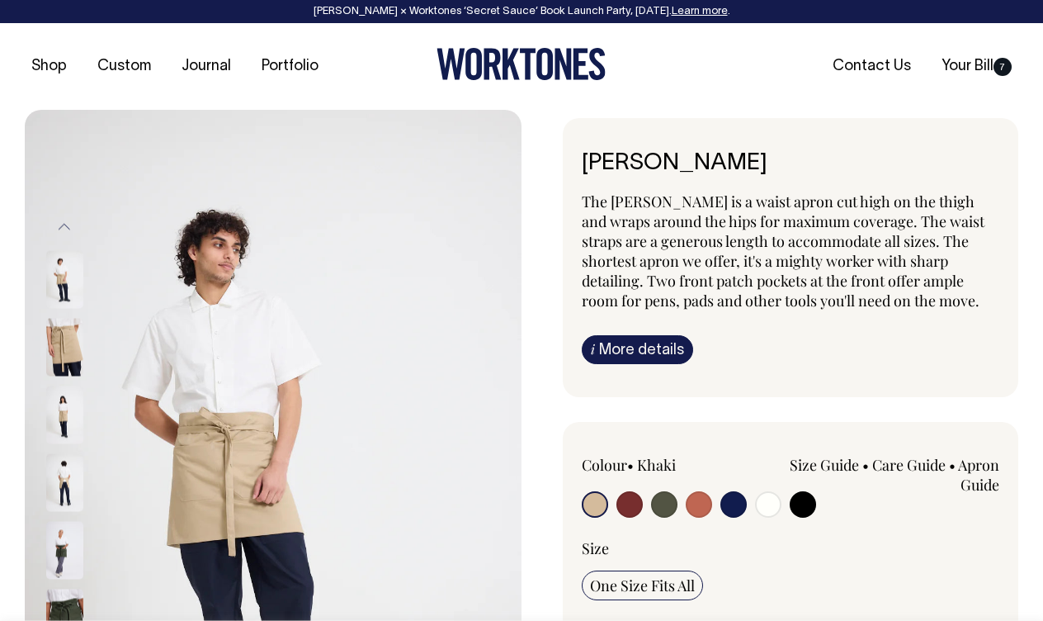
click at [733, 504] on input "radio" at bounding box center [734, 504] width 26 height 26
radio input "true"
select select "Dark Navy"
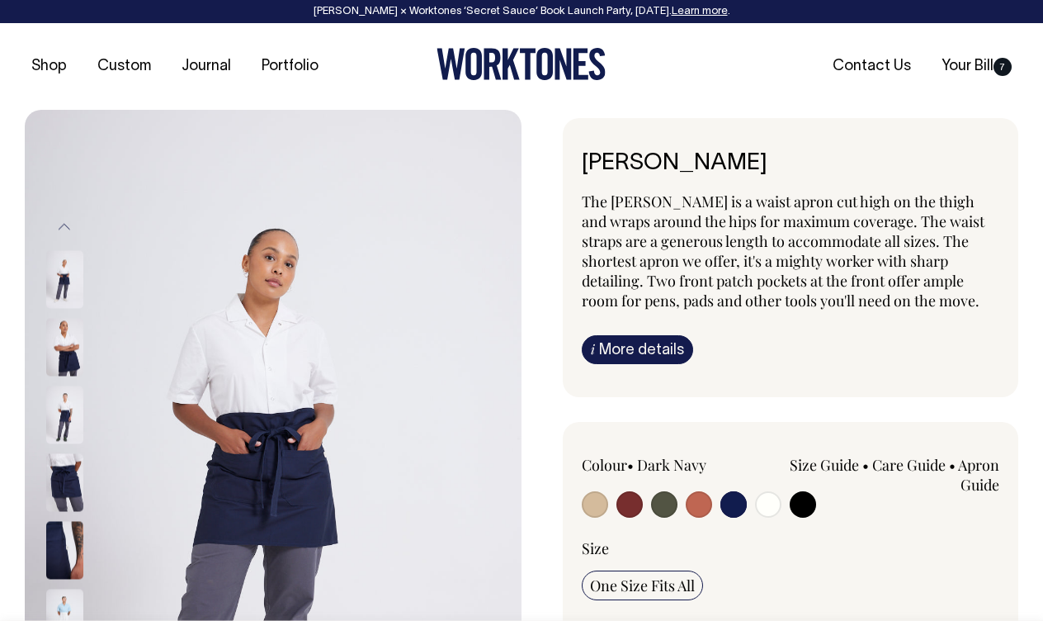
click at [631, 499] on input "radio" at bounding box center [630, 504] width 26 height 26
radio input "true"
select select "Burgundy"
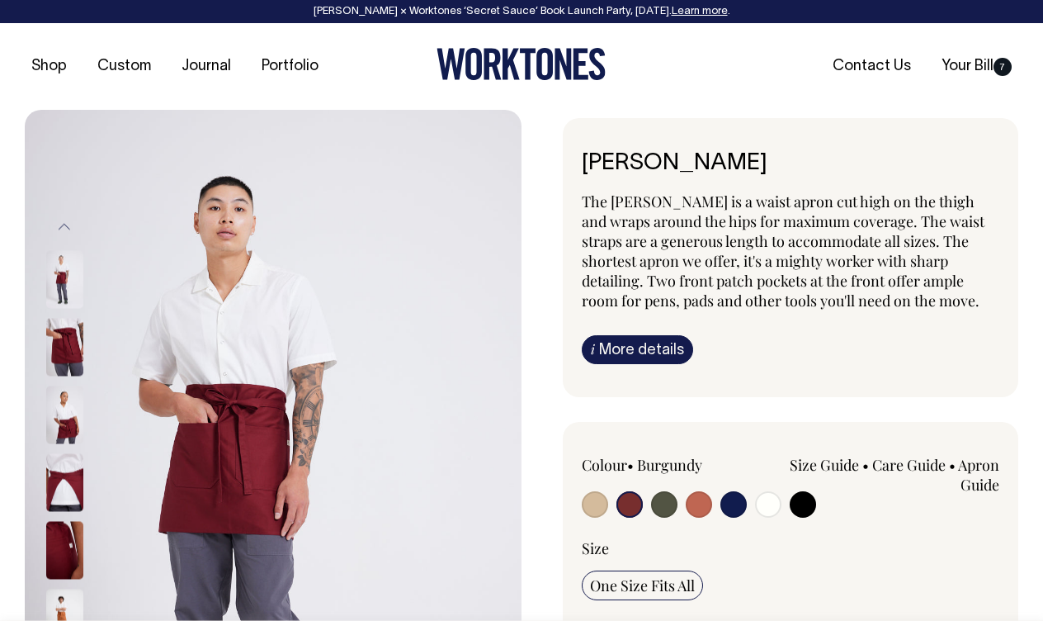
click at [728, 507] on input "radio" at bounding box center [734, 504] width 26 height 26
radio input "true"
select select "Dark Navy"
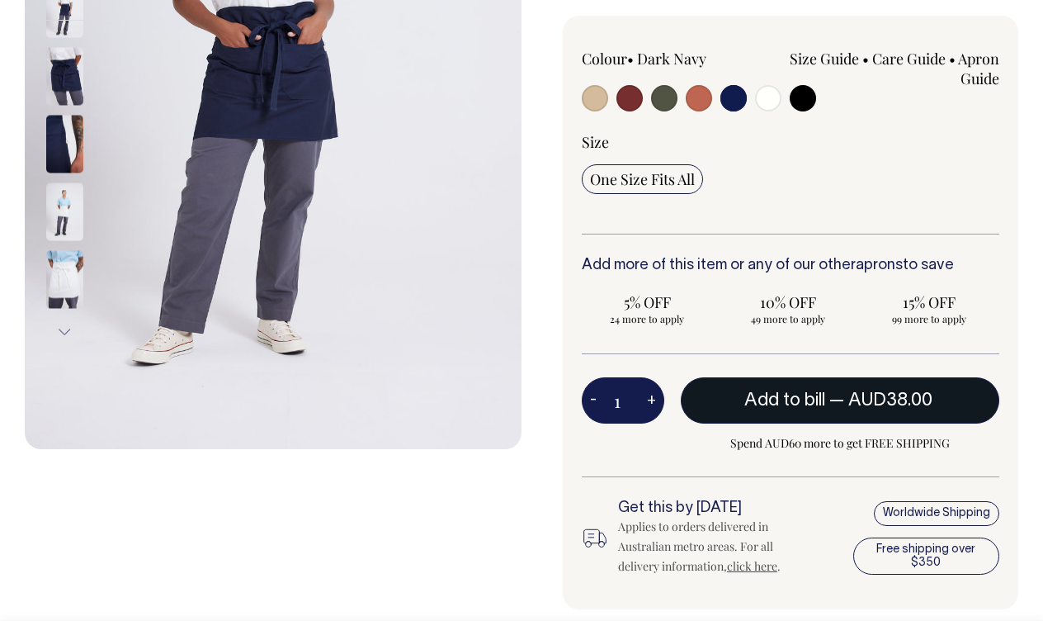
click at [752, 407] on button "Add to bill — AUD38.00" at bounding box center [840, 400] width 319 height 46
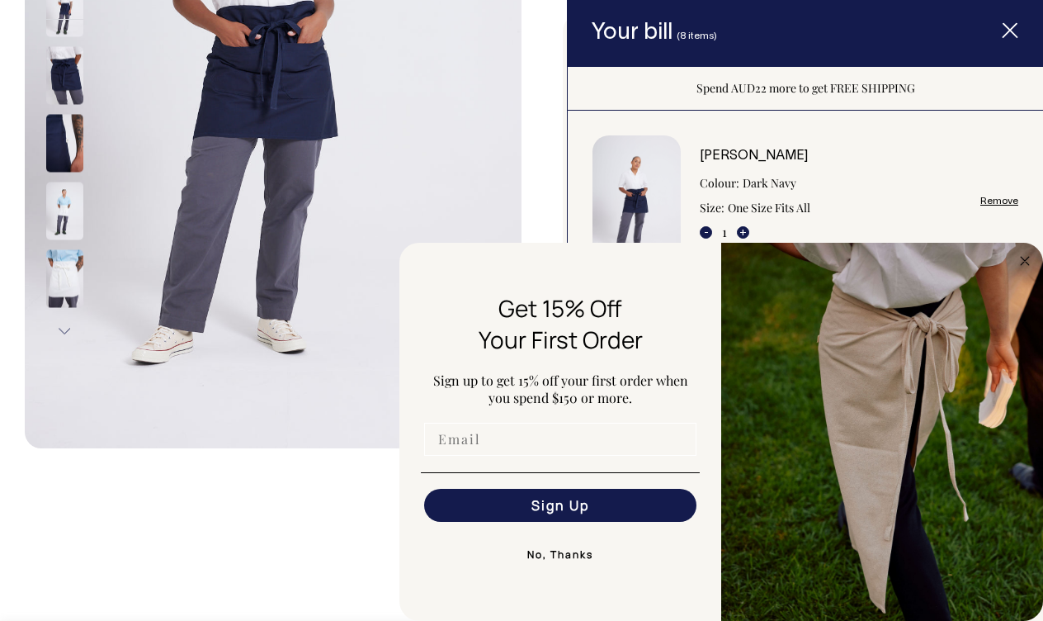
click at [448, 444] on input "Email" at bounding box center [560, 439] width 272 height 33
type input "Alessandra.papazzo@gmail.com"
click at [497, 507] on button "Sign Up" at bounding box center [560, 505] width 272 height 33
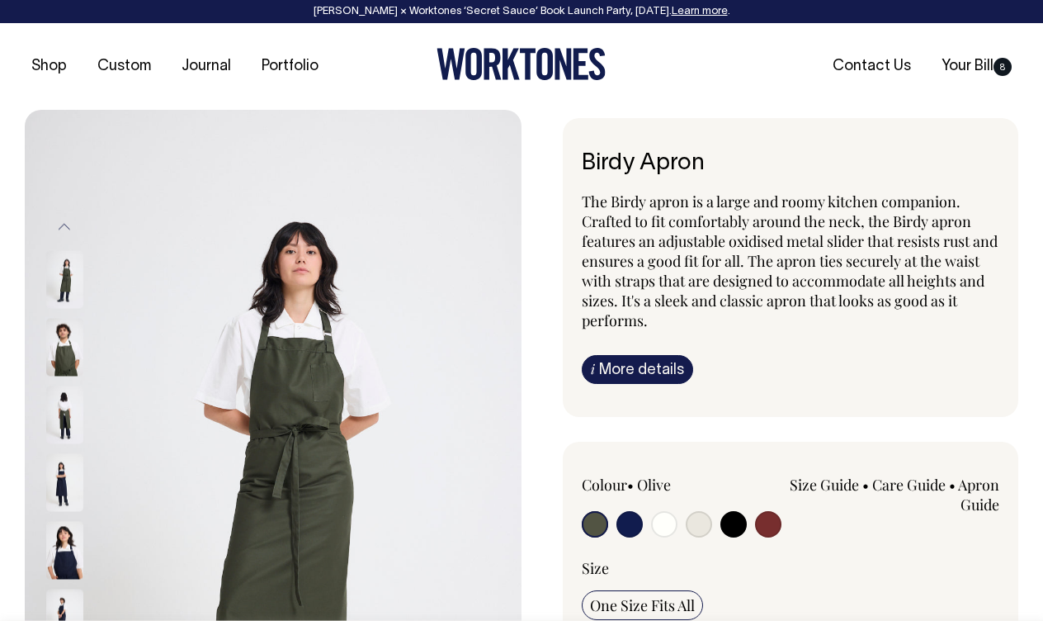
click at [699, 528] on input "radio" at bounding box center [699, 524] width 26 height 26
radio input "true"
select select "Natural"
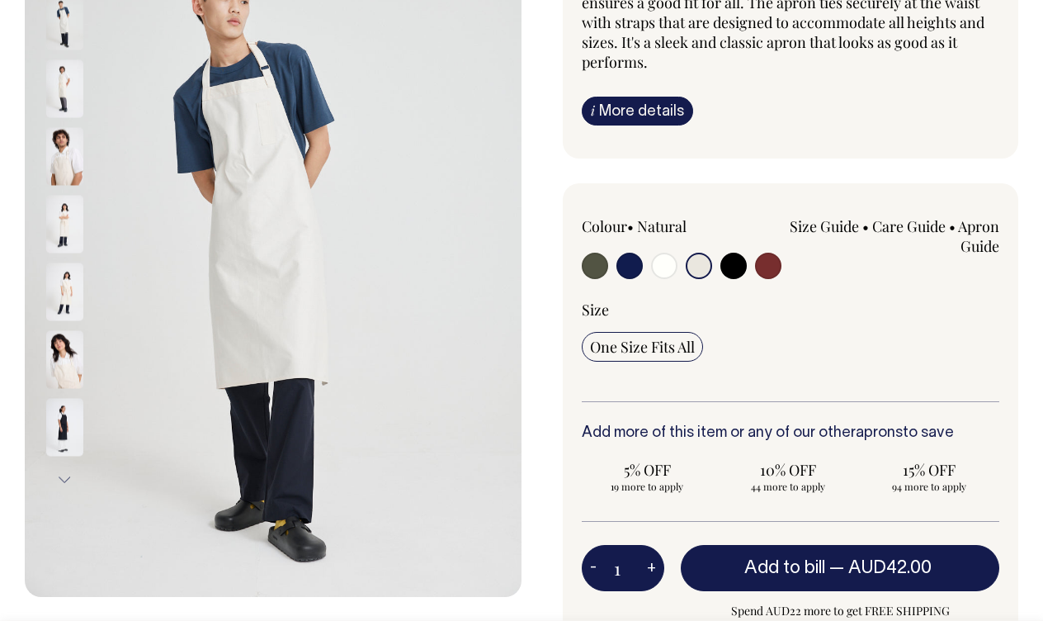
scroll to position [259, 0]
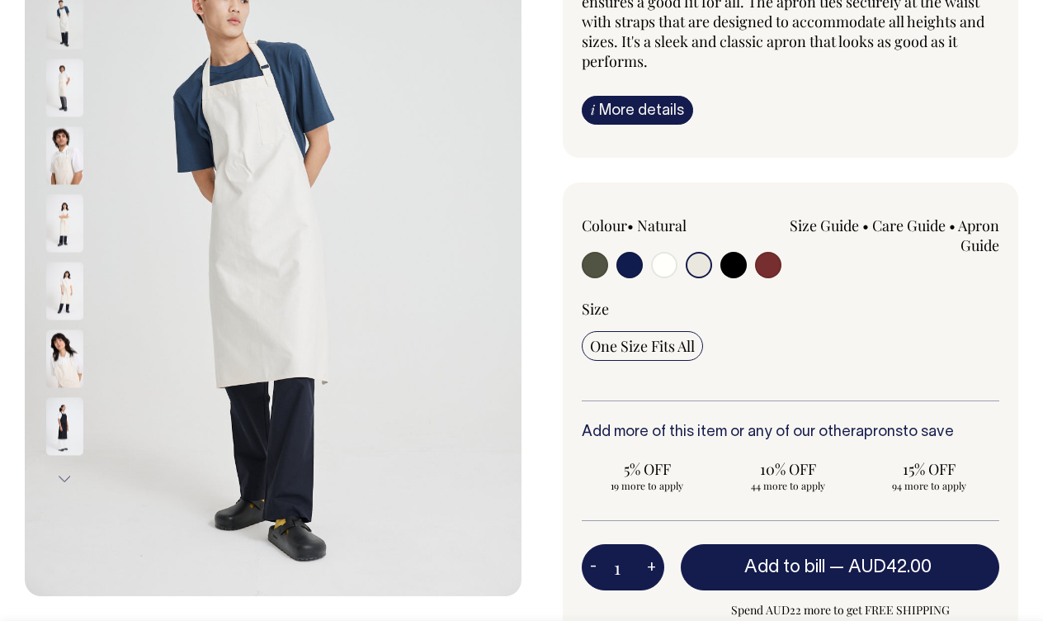
click at [658, 562] on button "+" at bounding box center [652, 567] width 26 height 33
type input "2"
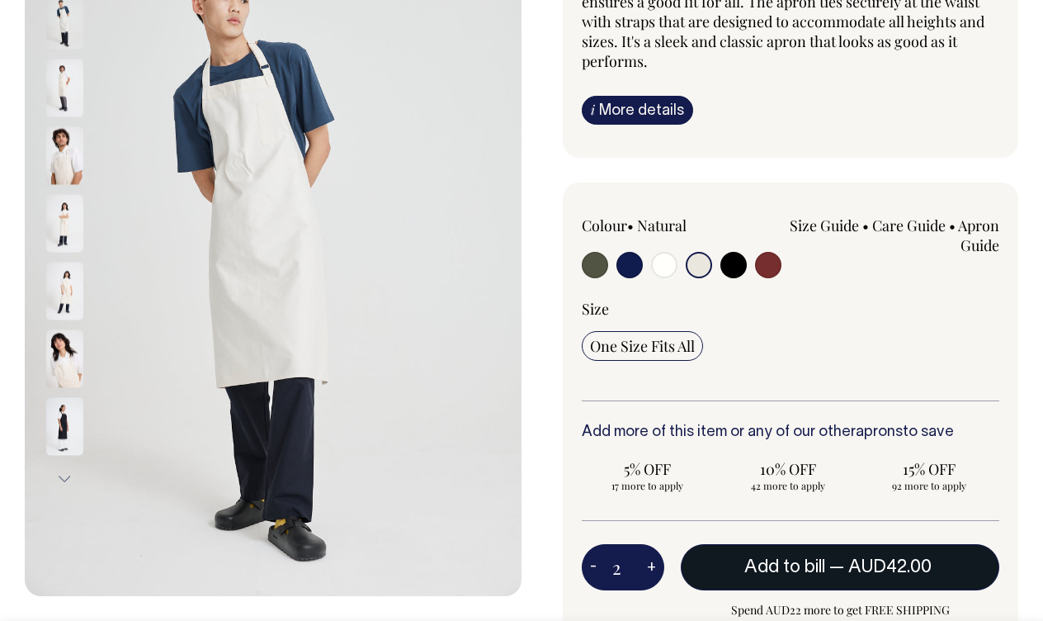
click at [765, 566] on span "Add to bill" at bounding box center [785, 567] width 81 height 17
type input "1"
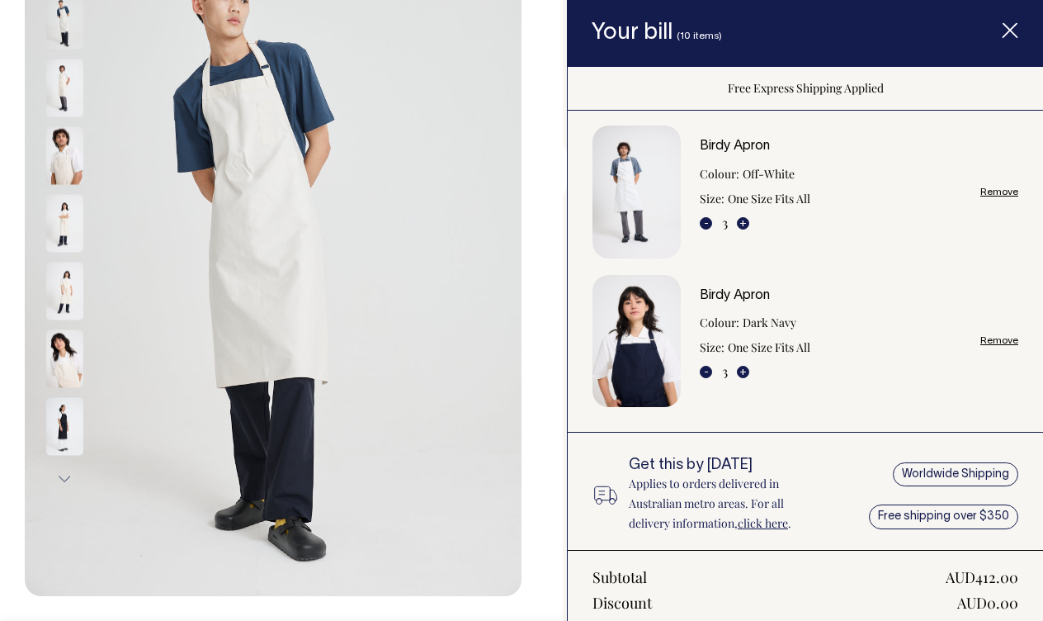
scroll to position [467, 0]
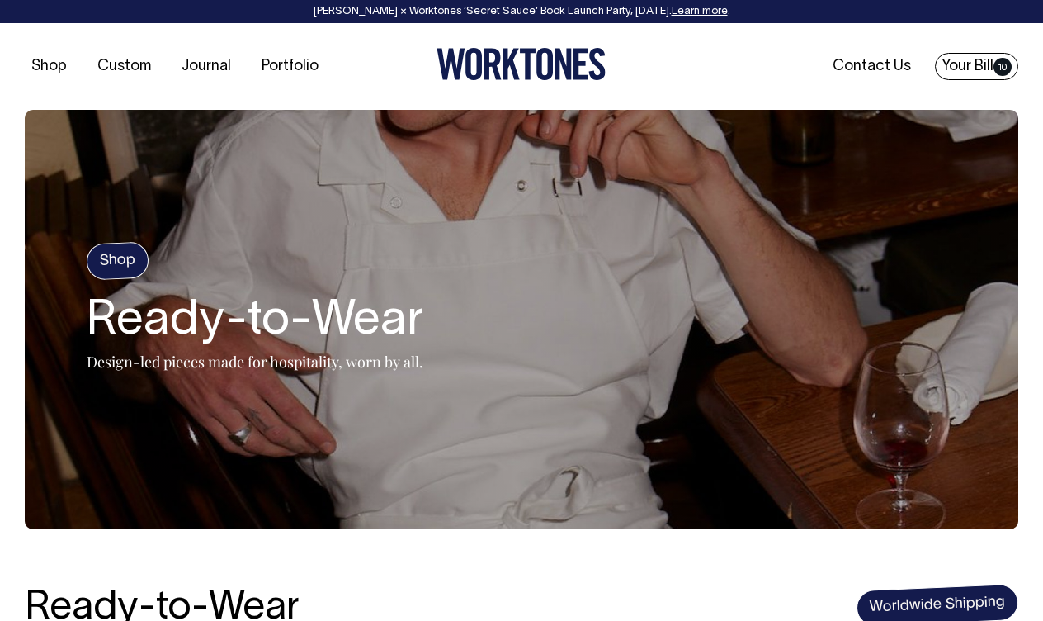
click at [967, 64] on link "Your Bill 10" at bounding box center [976, 66] width 83 height 27
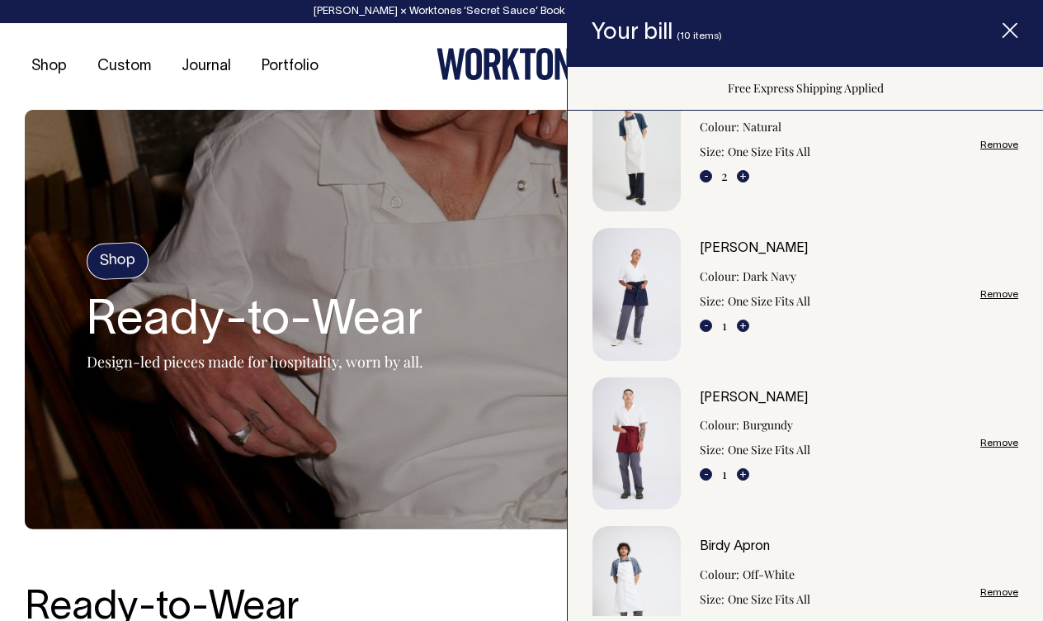
scroll to position [54, 0]
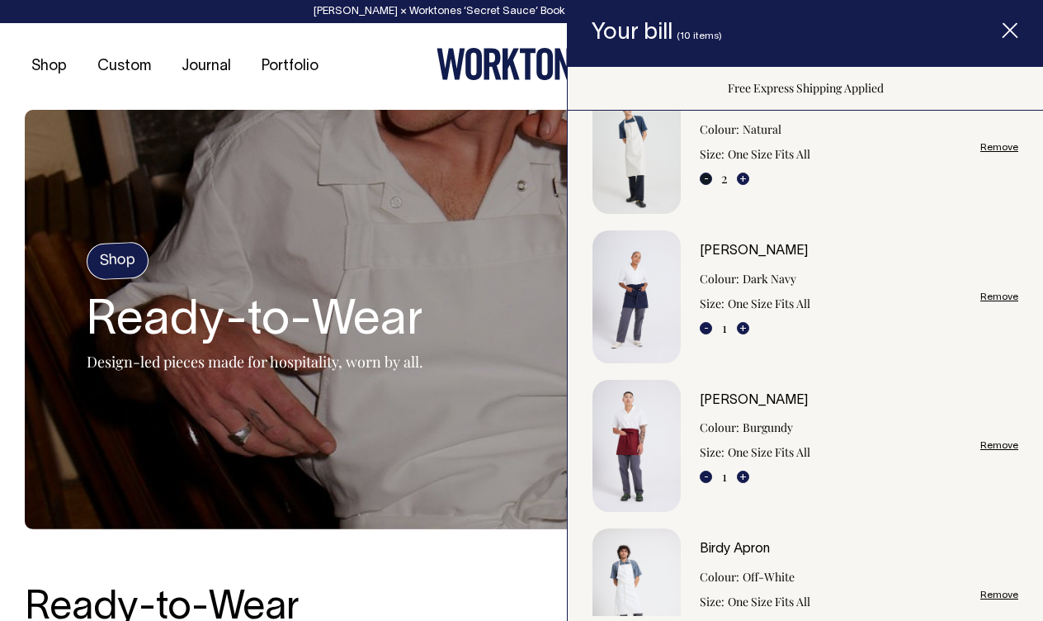
click at [705, 182] on button "-" at bounding box center [706, 179] width 12 height 12
type input "1"
click at [705, 178] on button "-" at bounding box center [706, 179] width 12 height 12
click at [995, 143] on link "Remove" at bounding box center [1000, 147] width 38 height 11
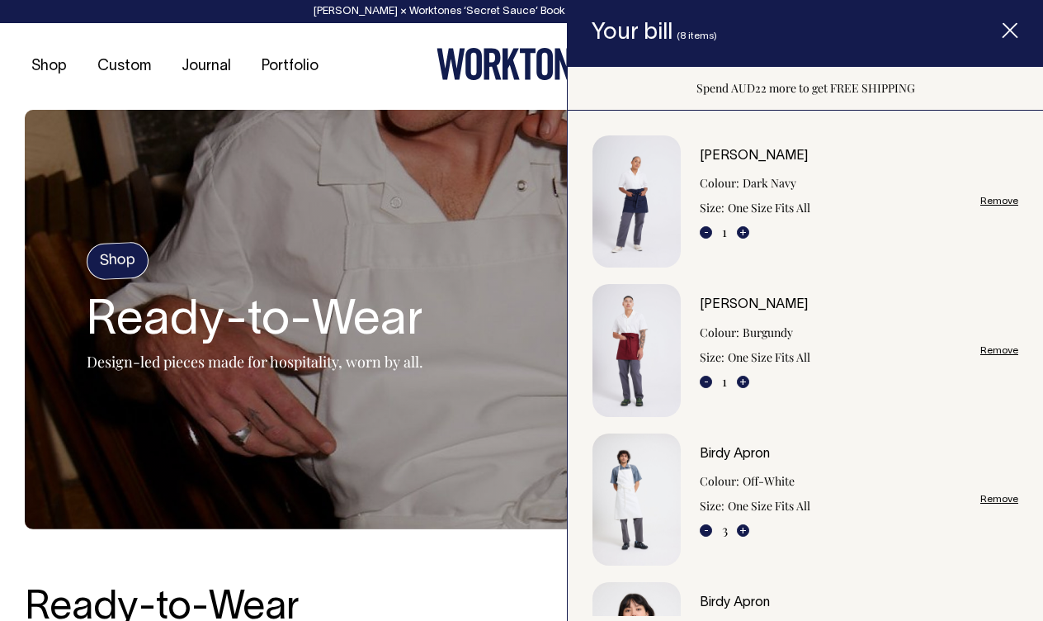
scroll to position [0, 0]
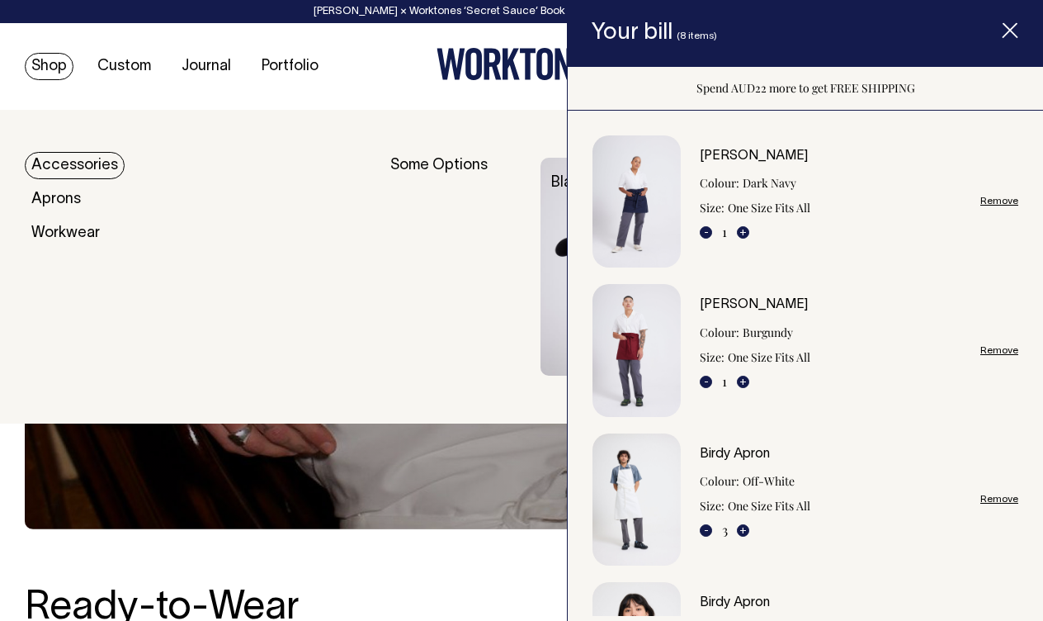
click at [35, 72] on link "Shop" at bounding box center [49, 66] width 49 height 27
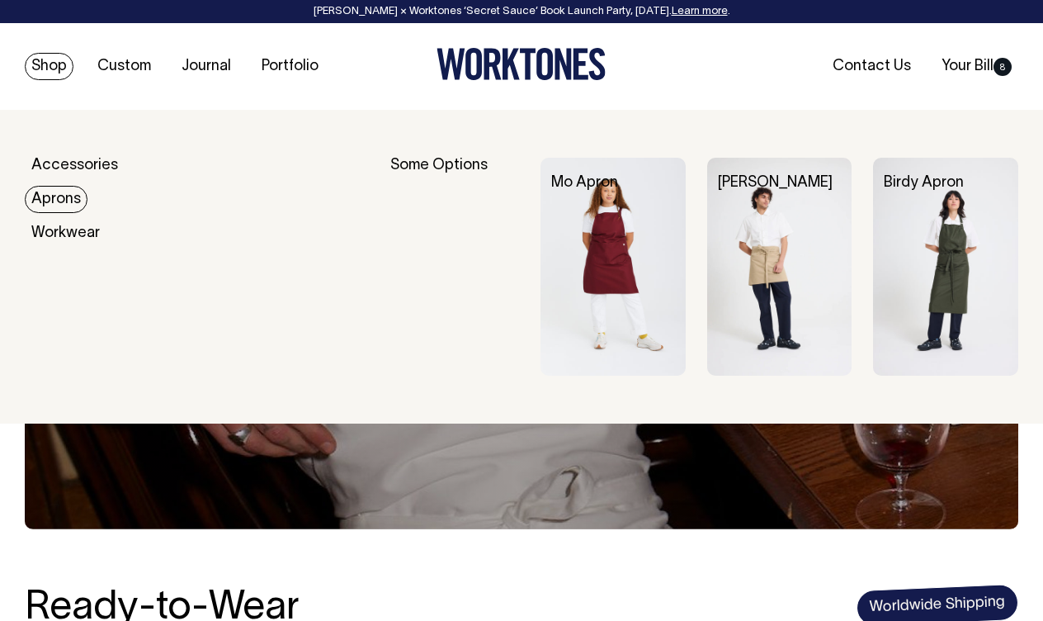
click at [54, 201] on link "Aprons" at bounding box center [56, 199] width 63 height 27
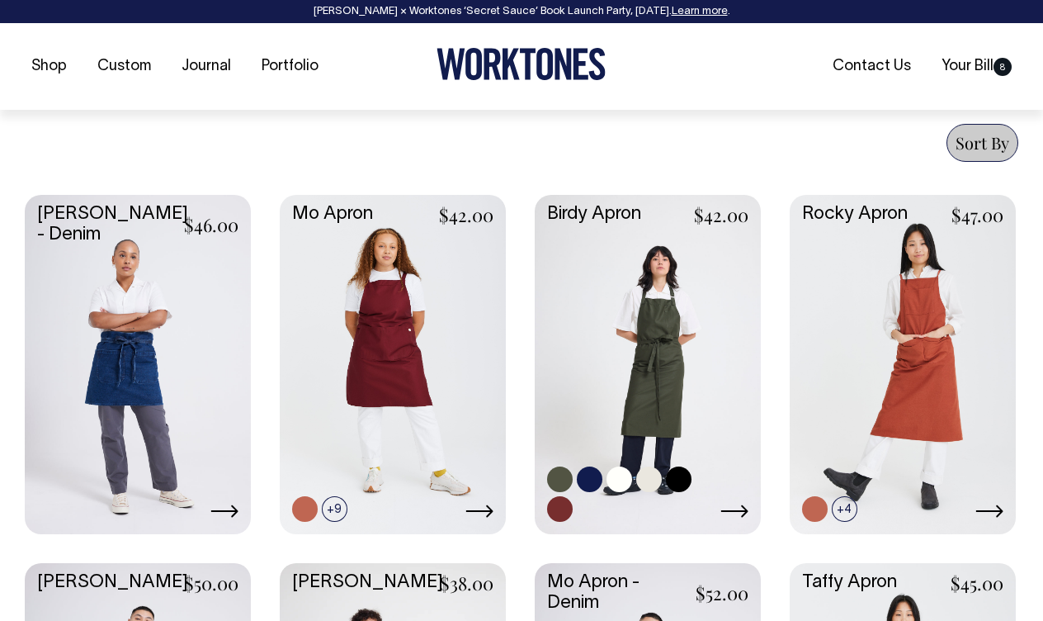
scroll to position [763, 0]
click at [648, 480] on link at bounding box center [649, 479] width 26 height 26
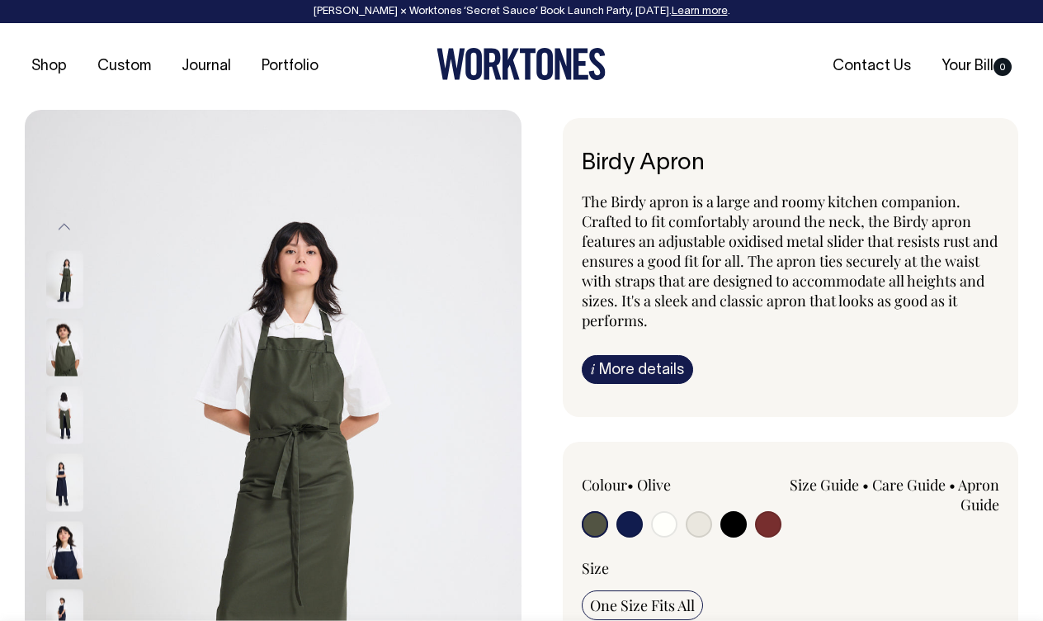
radio input "true"
select select "Natural"
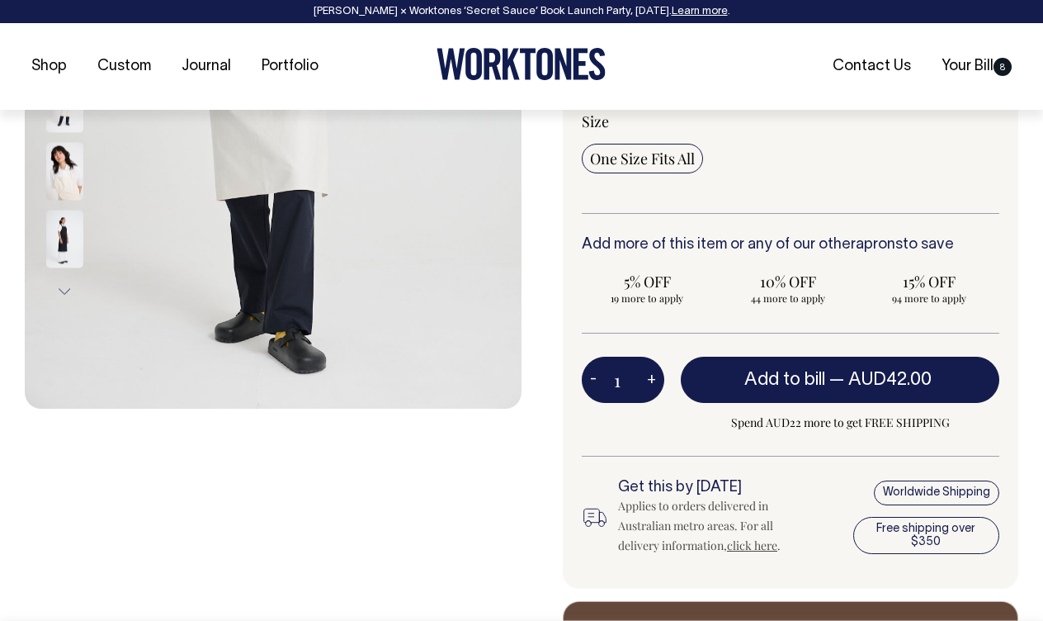
scroll to position [447, 0]
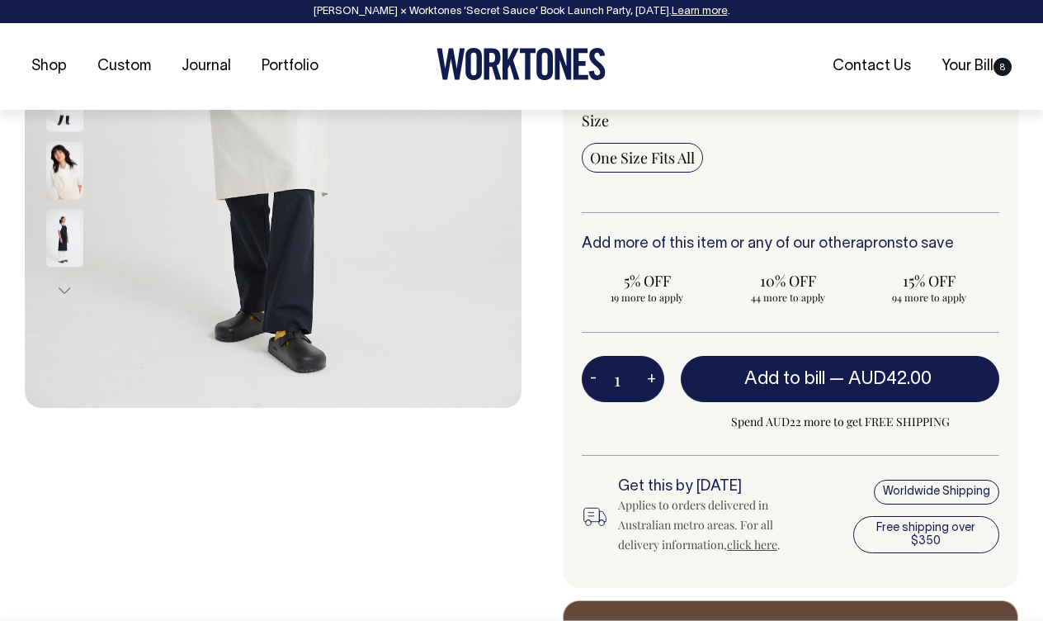
click at [649, 384] on button "+" at bounding box center [652, 378] width 26 height 33
type input "2"
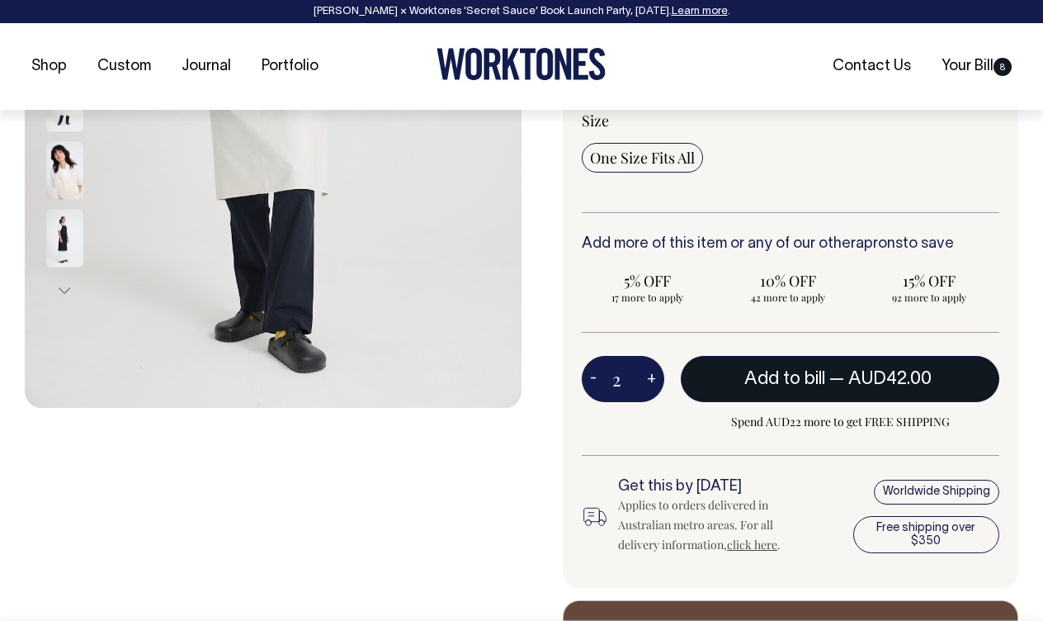
click at [769, 386] on button "Add to bill — AUD42.00" at bounding box center [840, 379] width 319 height 46
type input "1"
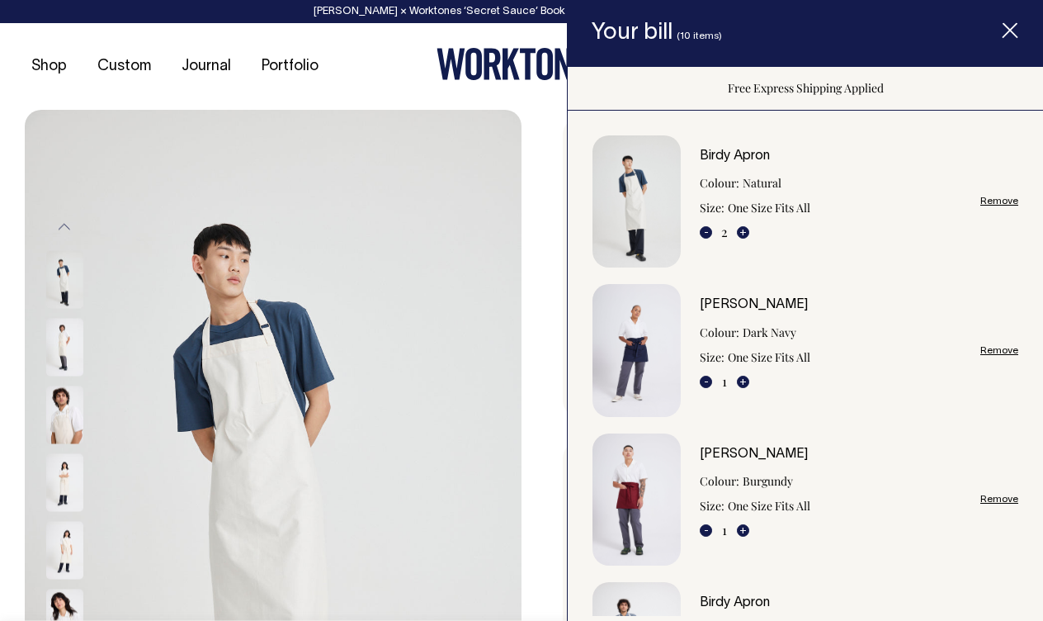
scroll to position [0, 0]
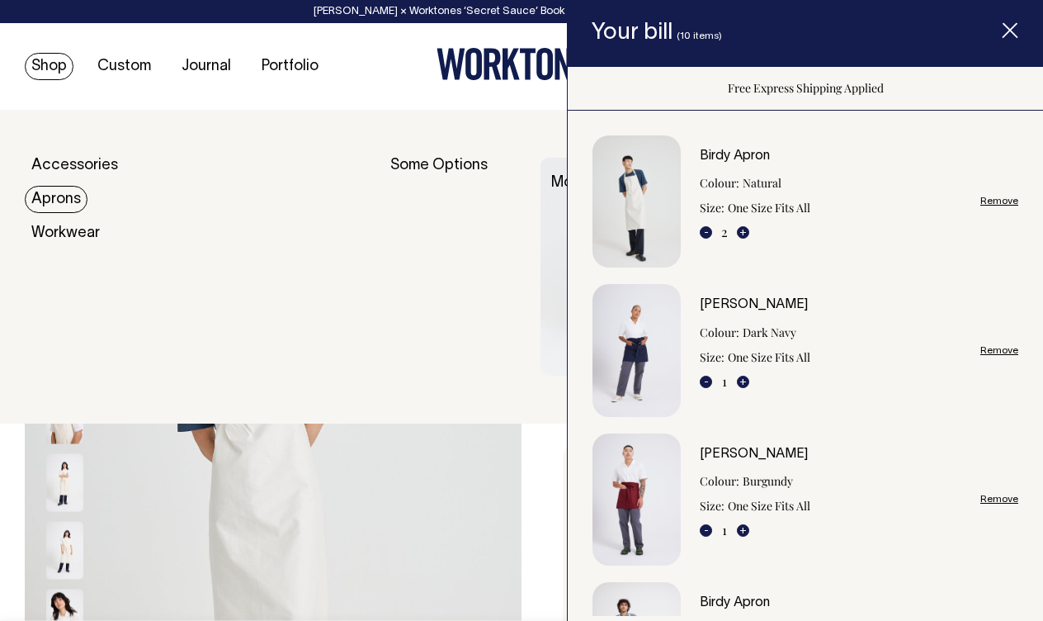
click at [47, 196] on link "Aprons" at bounding box center [56, 199] width 63 height 27
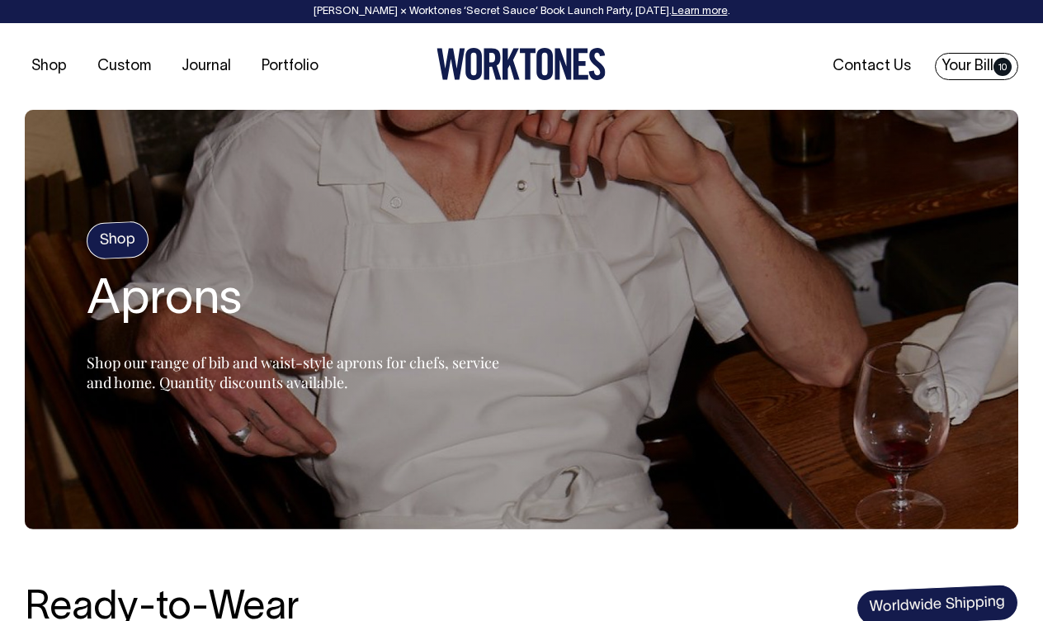
click at [967, 67] on link "Your Bill 10" at bounding box center [976, 66] width 83 height 27
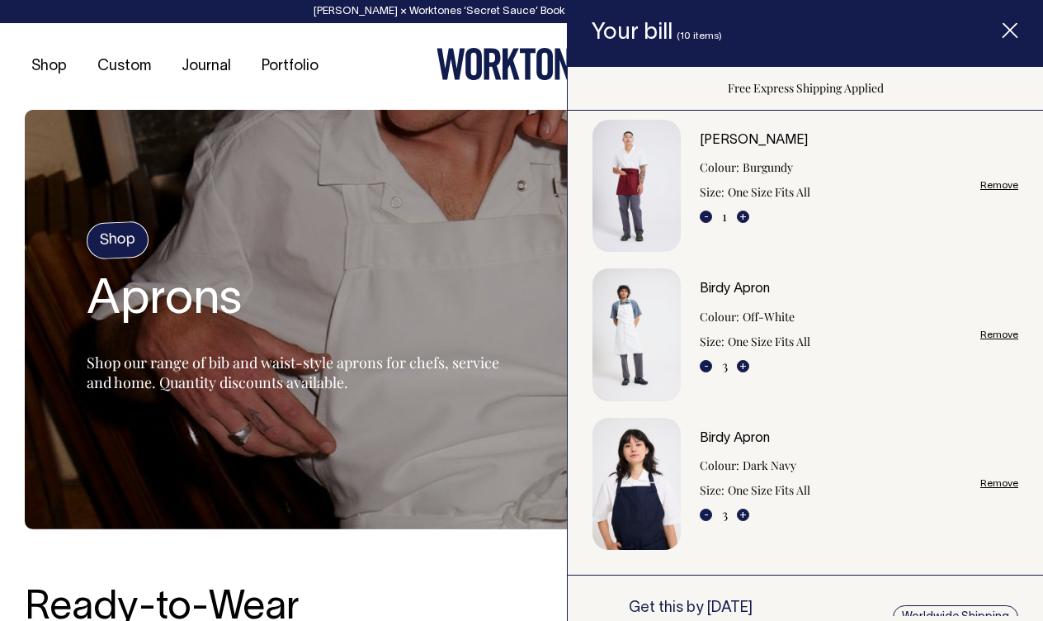
scroll to position [316, 0]
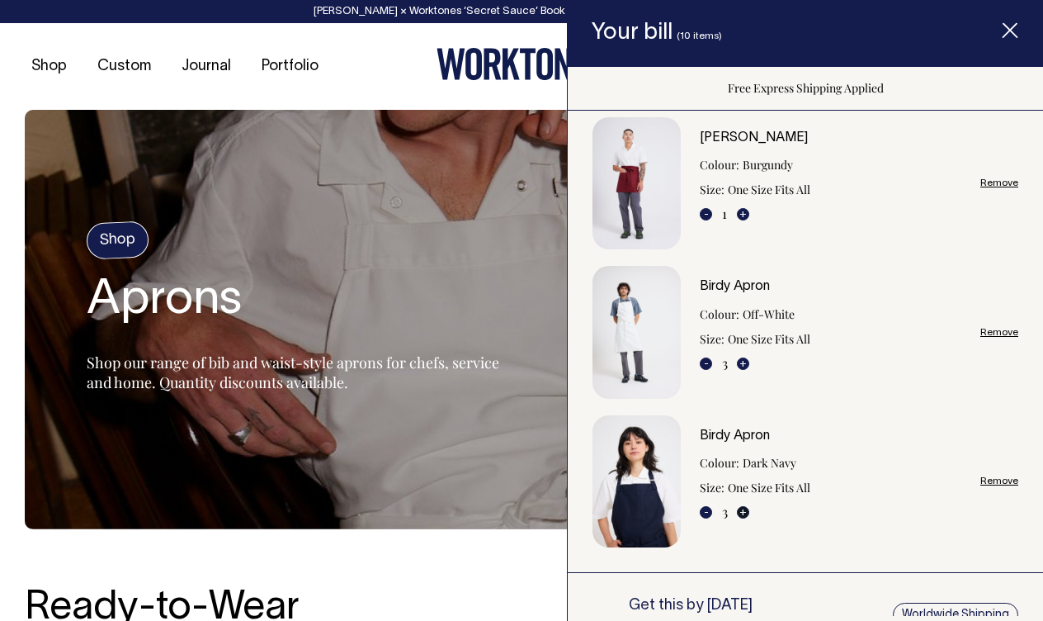
click at [744, 511] on button "+" at bounding box center [743, 512] width 12 height 12
type input "4"
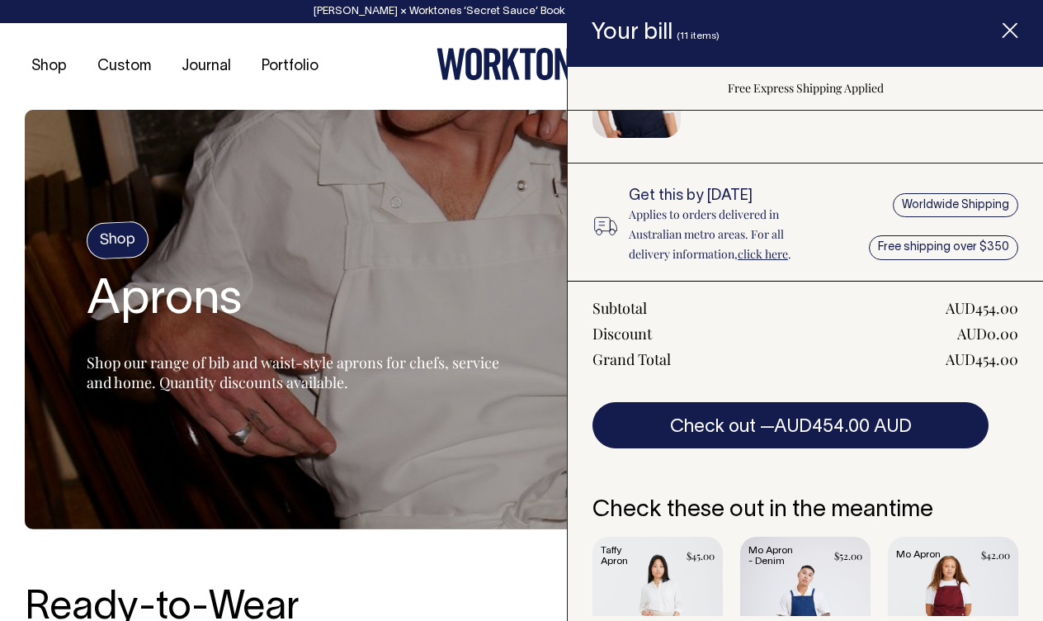
scroll to position [728, 0]
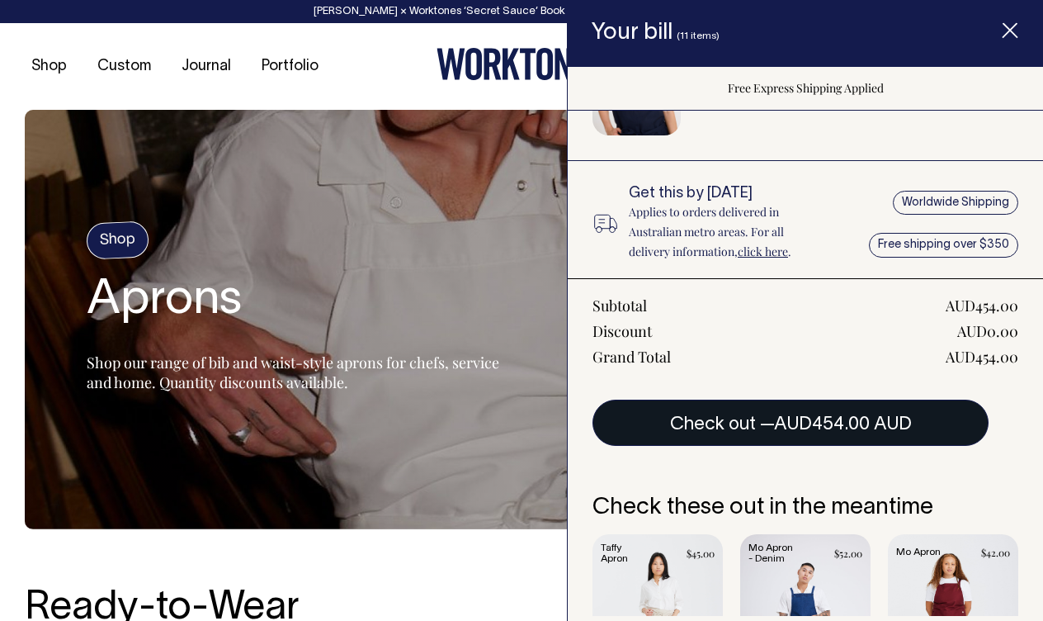
click at [809, 423] on span "AUD454.00 AUD" at bounding box center [843, 424] width 138 height 17
